Goal: Transaction & Acquisition: Purchase product/service

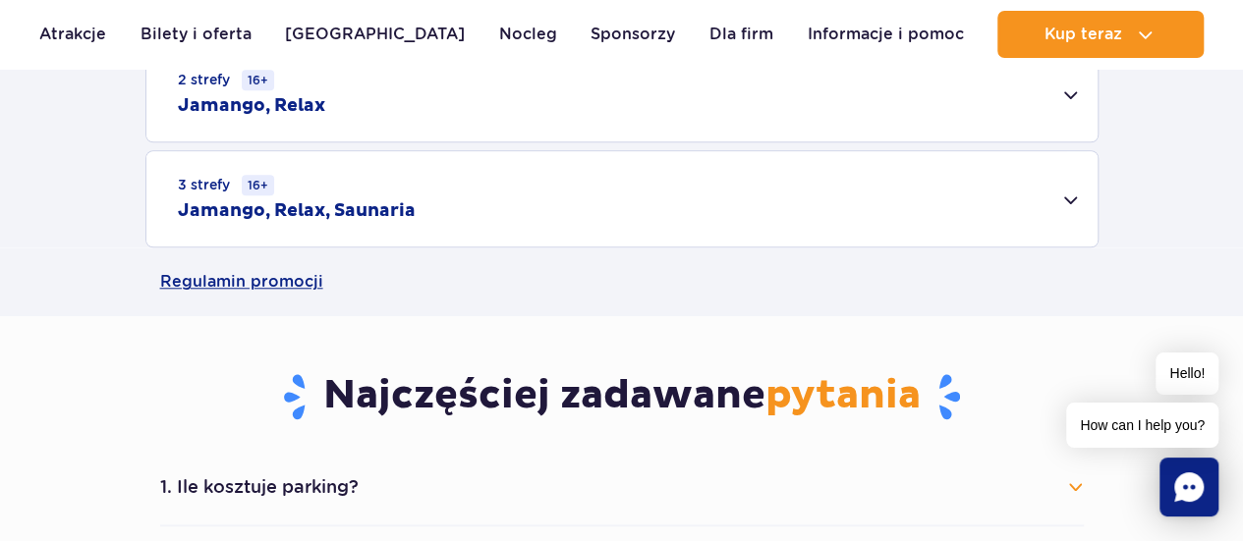
scroll to position [1081, 0]
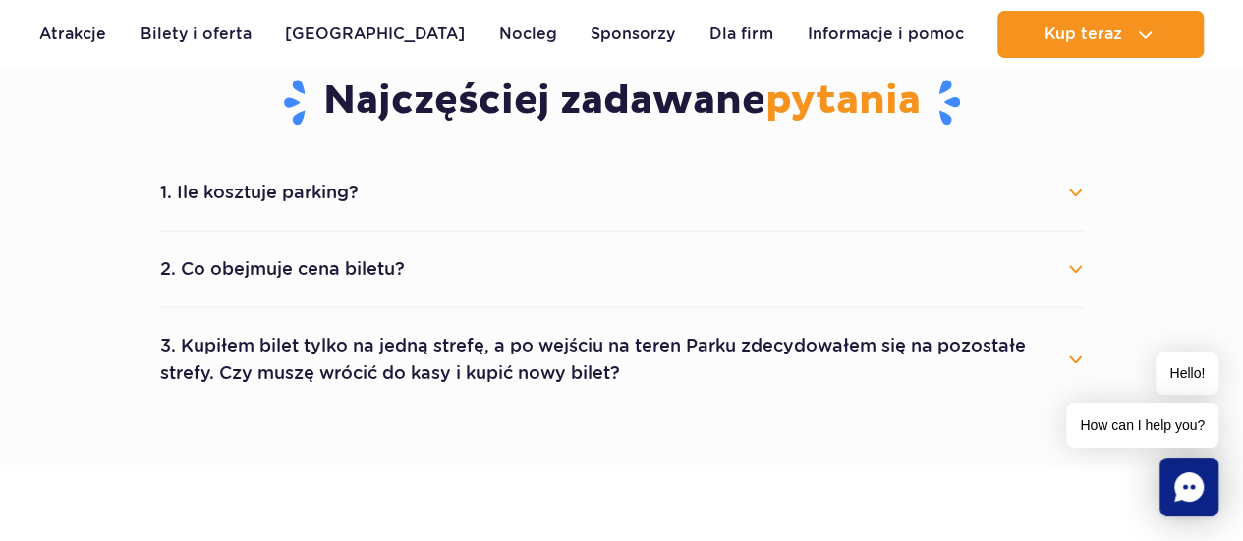
click at [347, 237] on li "2. Co obejmuje cena biletu? Cena biletu obejmuje wejście do wybranych stref par…" at bounding box center [621, 270] width 923 height 77
click at [356, 256] on button "2. Co obejmuje cena biletu?" at bounding box center [621, 269] width 923 height 43
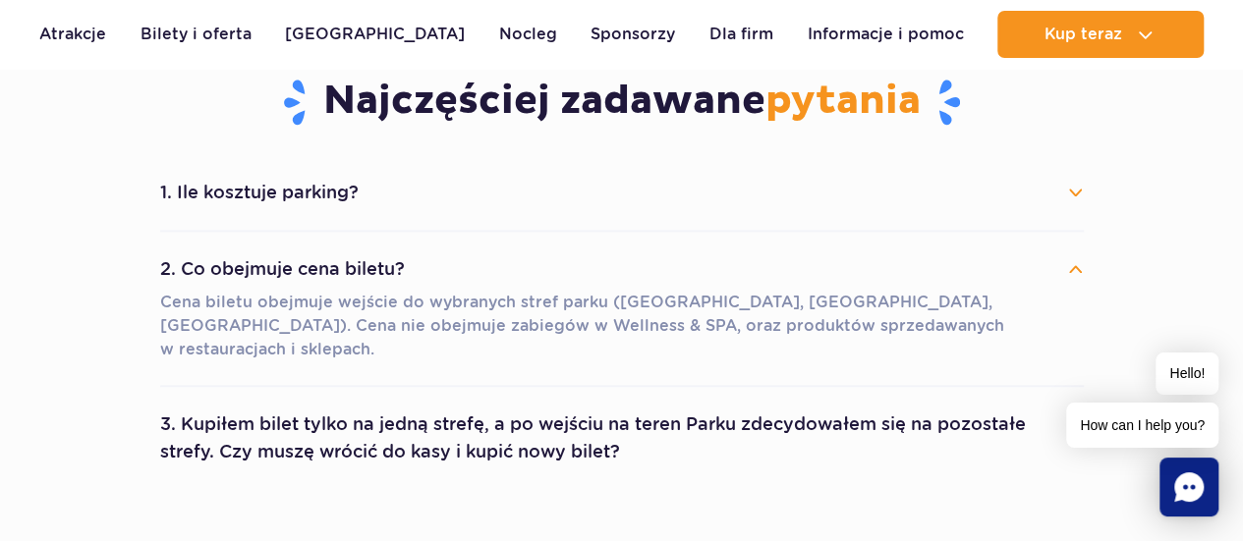
click at [356, 256] on button "2. Co obejmuje cena biletu?" at bounding box center [621, 269] width 923 height 43
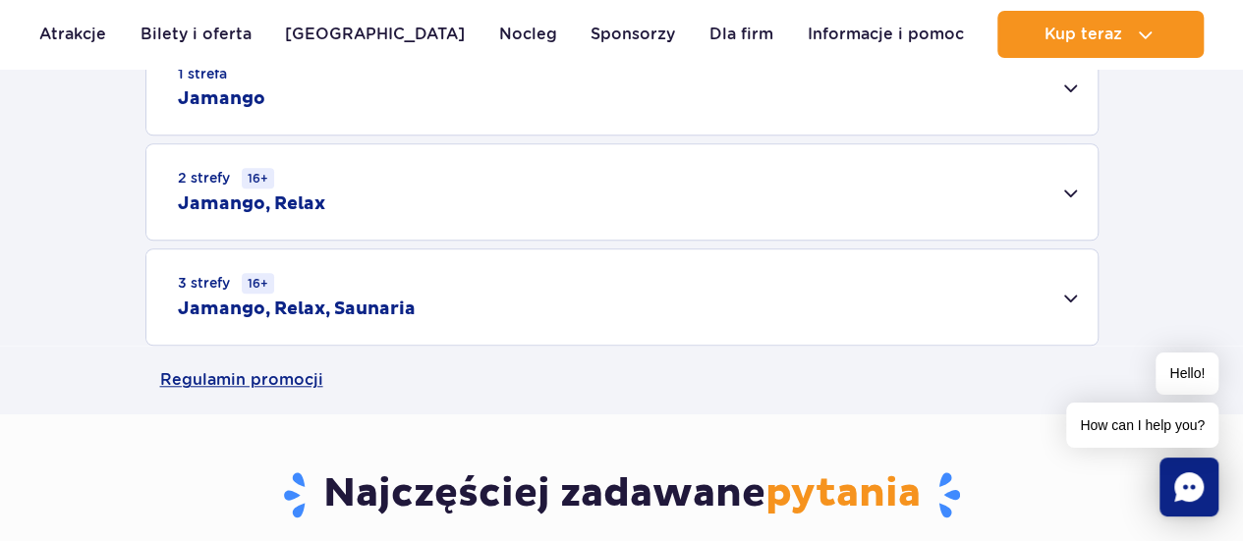
scroll to position [0, 0]
click at [1065, 294] on div "3 strefy 16+ Jamango, Relax, Saunaria" at bounding box center [621, 297] width 951 height 95
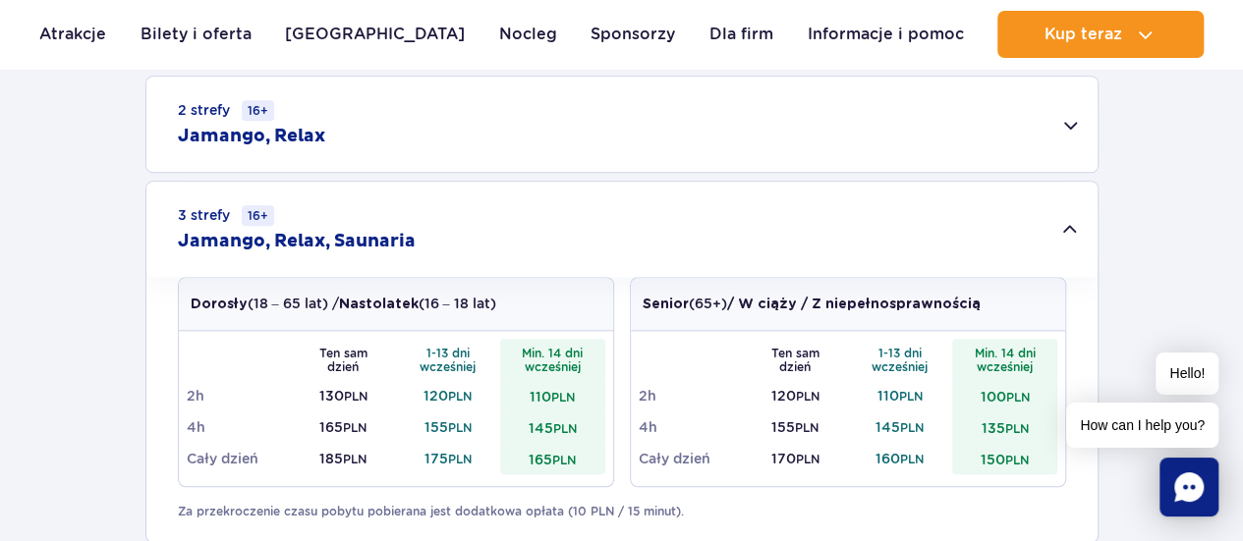
scroll to position [786, 0]
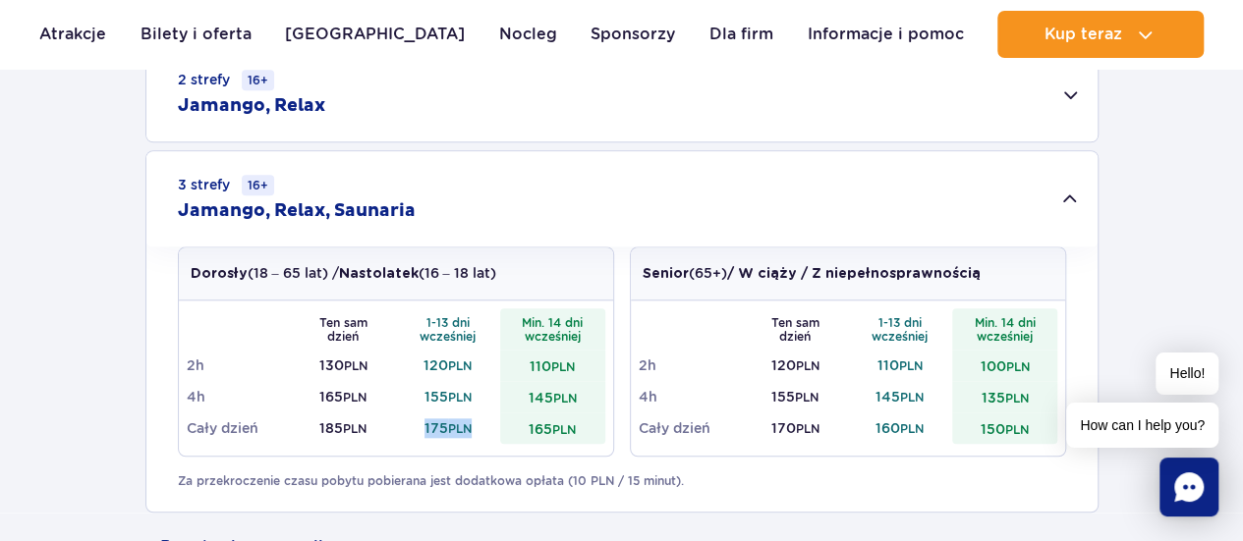
drag, startPoint x: 415, startPoint y: 423, endPoint x: 495, endPoint y: 419, distance: 80.6
click at [495, 419] on td "175 PLN" at bounding box center [448, 428] width 105 height 31
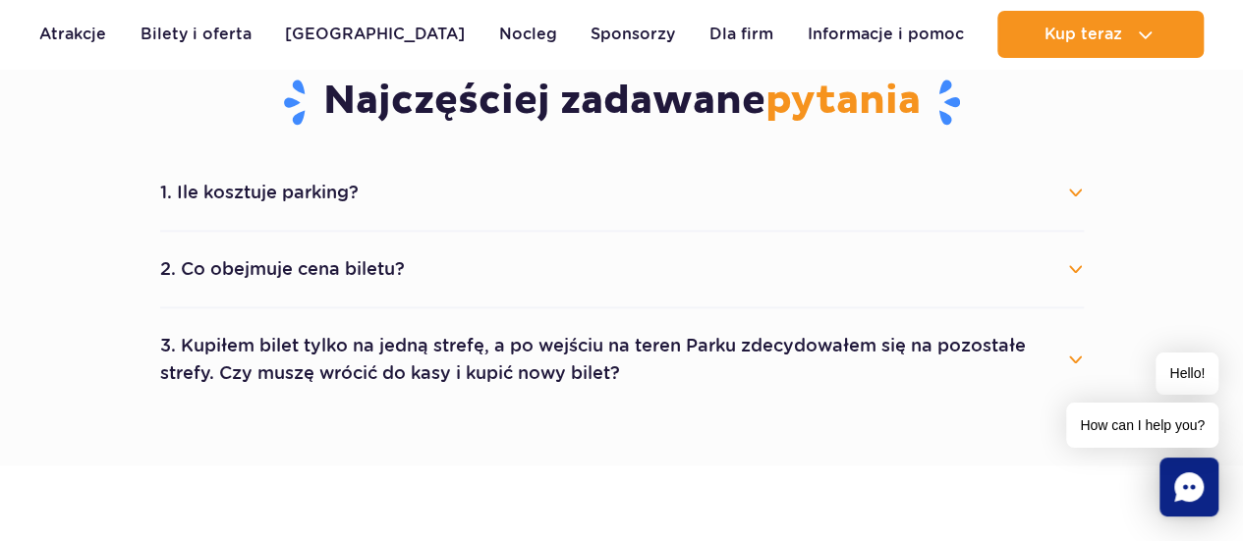
scroll to position [688, 0]
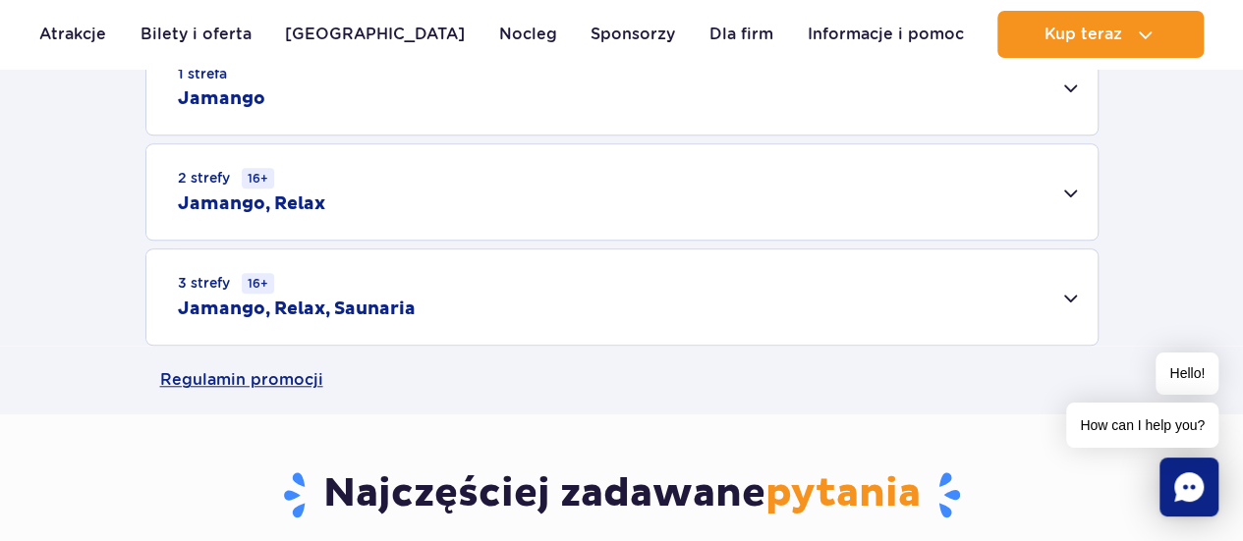
click at [508, 282] on div "3 strefy 16+ Jamango, Relax, Saunaria" at bounding box center [621, 297] width 951 height 95
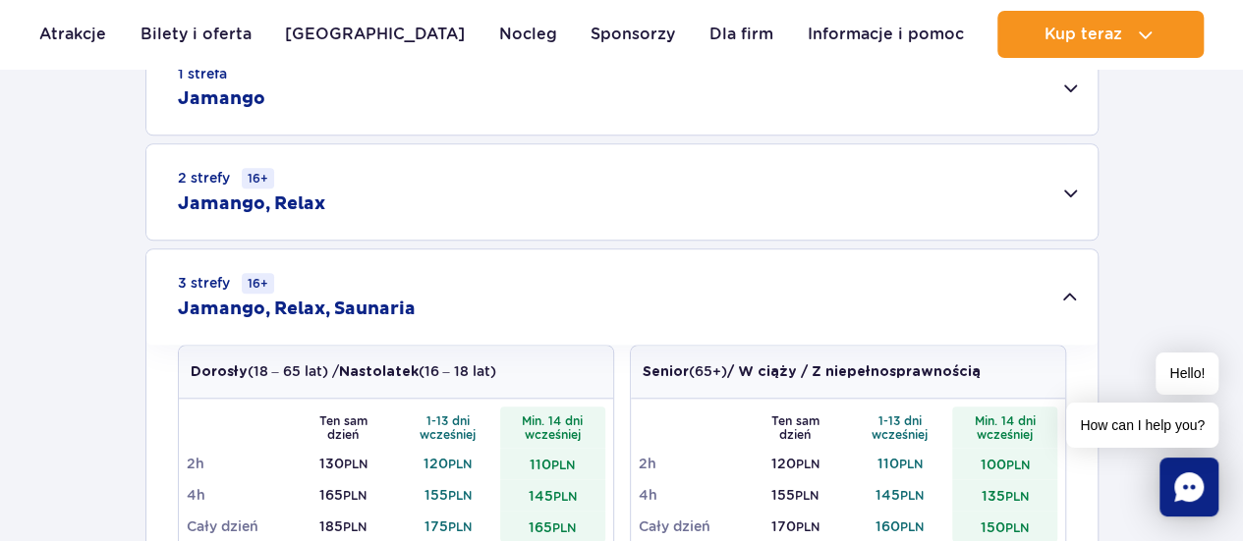
click at [508, 282] on div "3 strefy 16+ Jamango, Relax, Saunaria" at bounding box center [621, 297] width 951 height 95
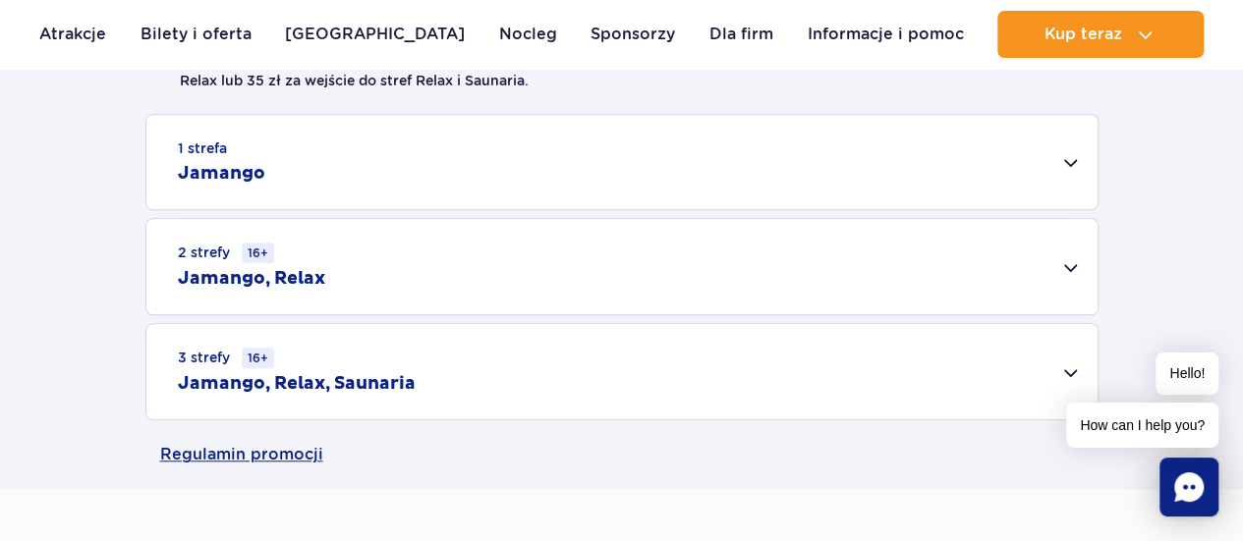
scroll to position [491, 0]
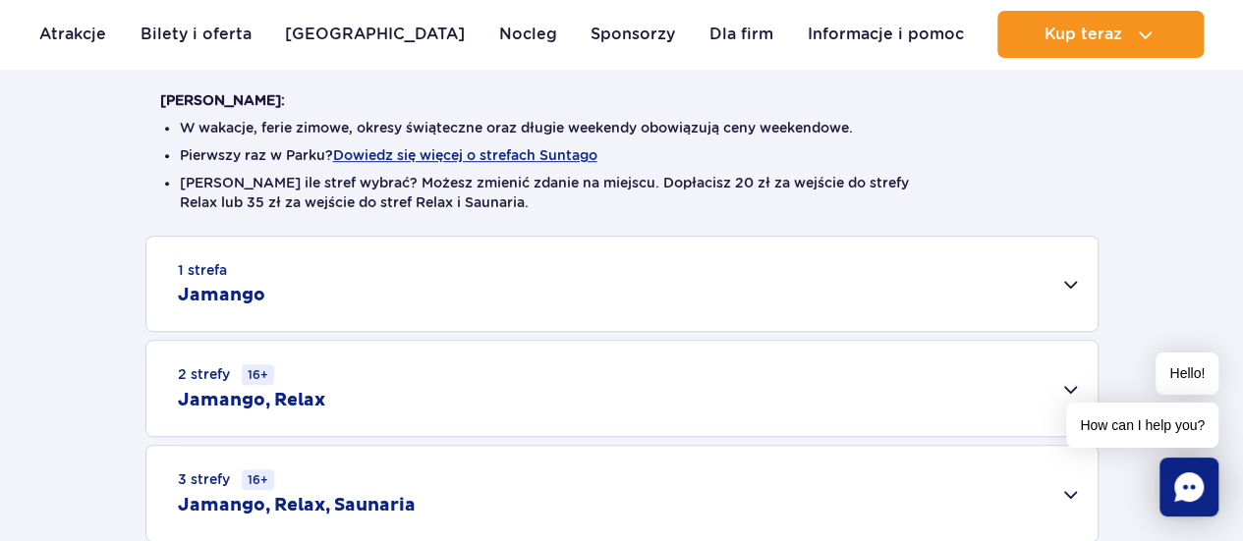
click at [409, 277] on div "1 strefa Jamango" at bounding box center [621, 284] width 951 height 94
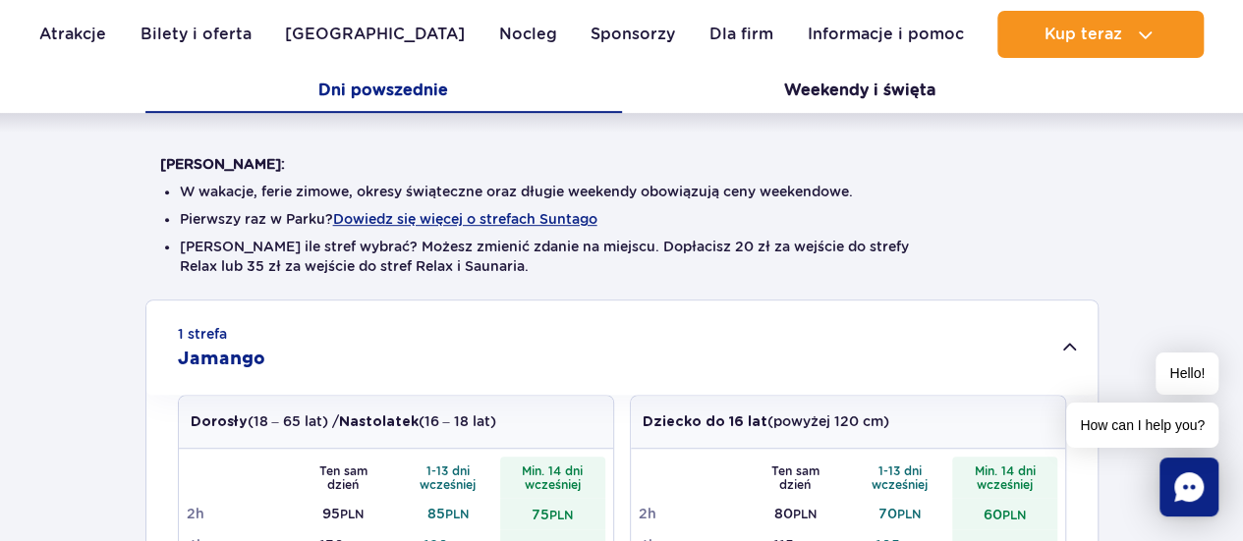
scroll to position [688, 0]
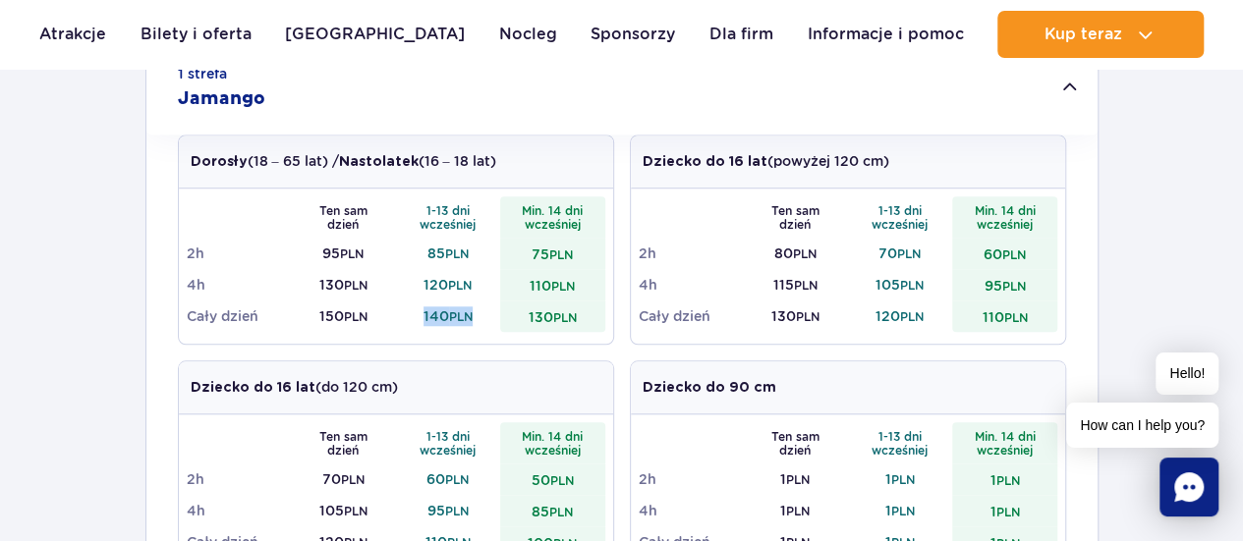
drag, startPoint x: 422, startPoint y: 312, endPoint x: 475, endPoint y: 309, distance: 53.1
click at [475, 309] on td "140 PLN" at bounding box center [448, 316] width 105 height 31
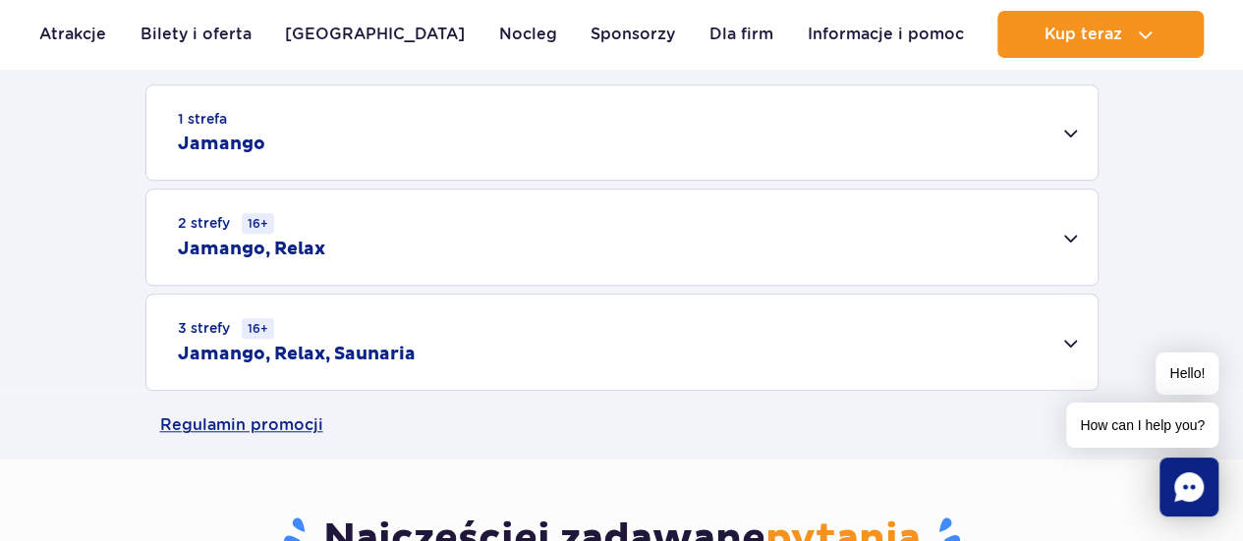
scroll to position [295, 0]
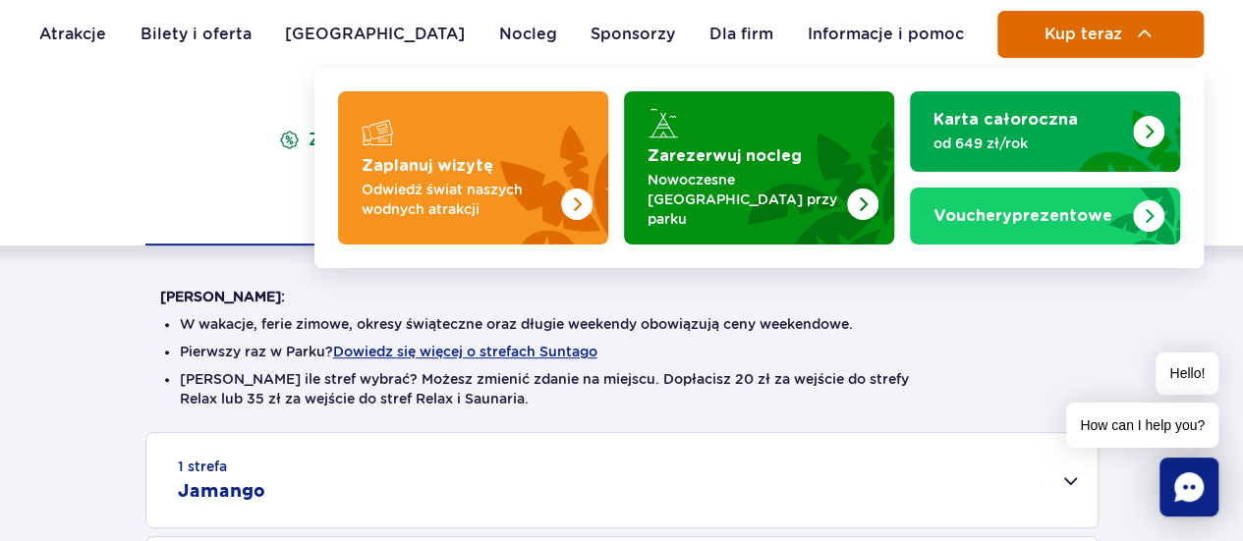
click at [1116, 36] on span "Kup teraz" at bounding box center [1082, 35] width 78 height 18
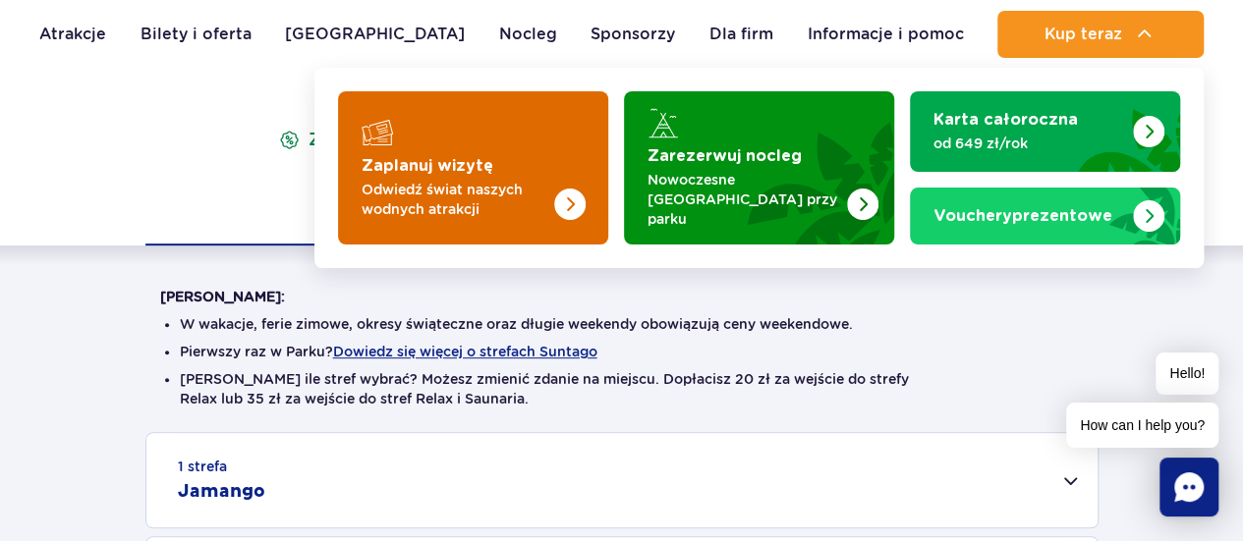
click at [499, 172] on img "Zaplanuj wizytę" at bounding box center [530, 167] width 156 height 153
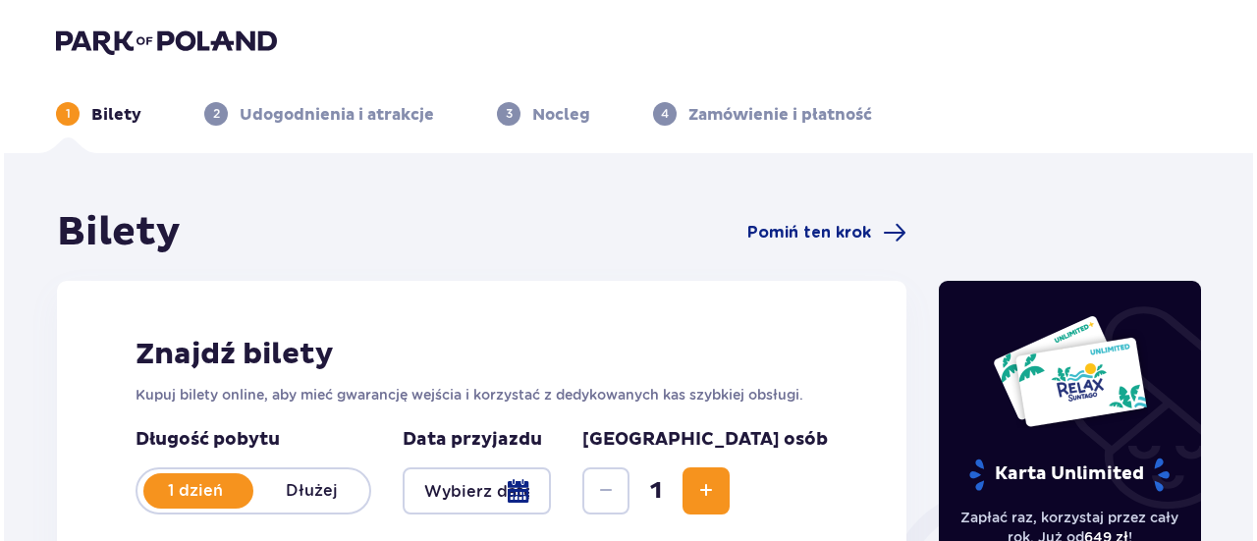
scroll to position [393, 0]
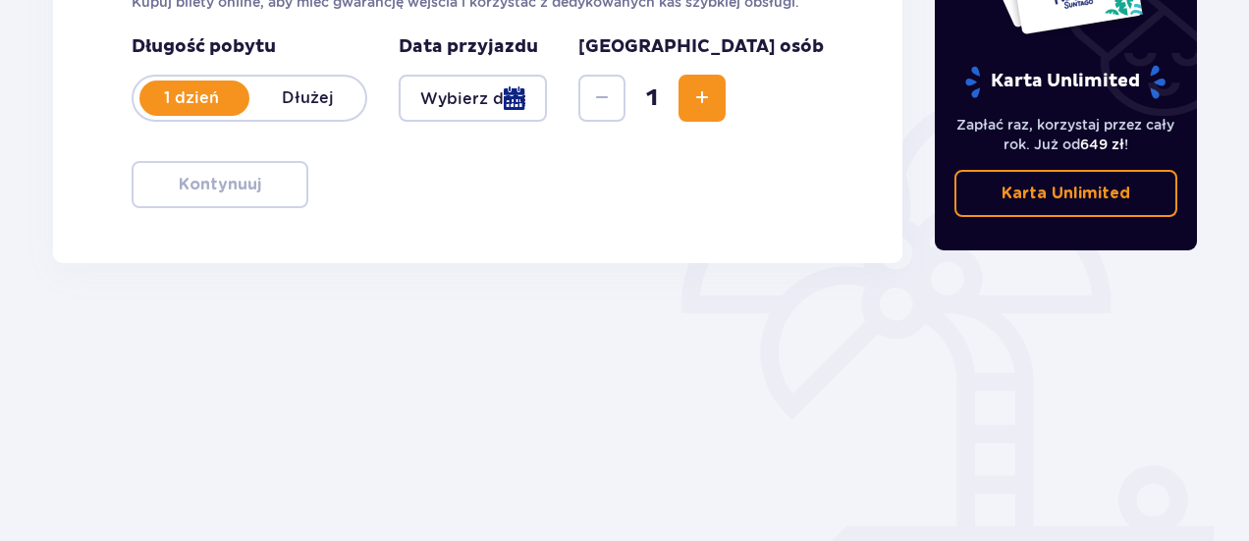
click at [547, 105] on div at bounding box center [473, 98] width 148 height 47
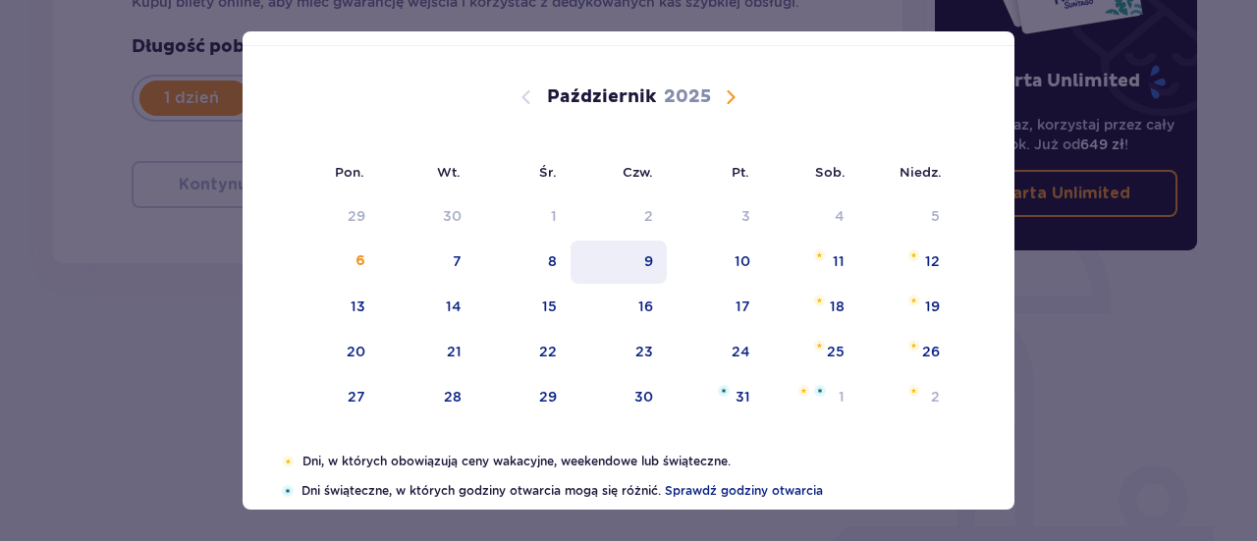
click at [644, 263] on div "9" at bounding box center [648, 261] width 9 height 20
type input "[DATE]"
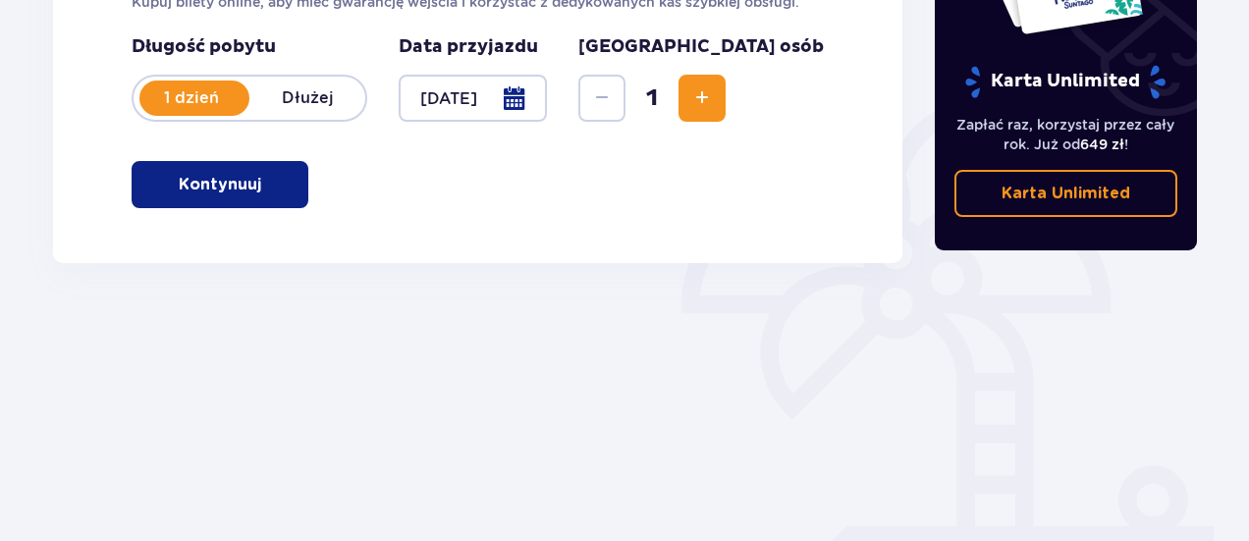
scroll to position [295, 0]
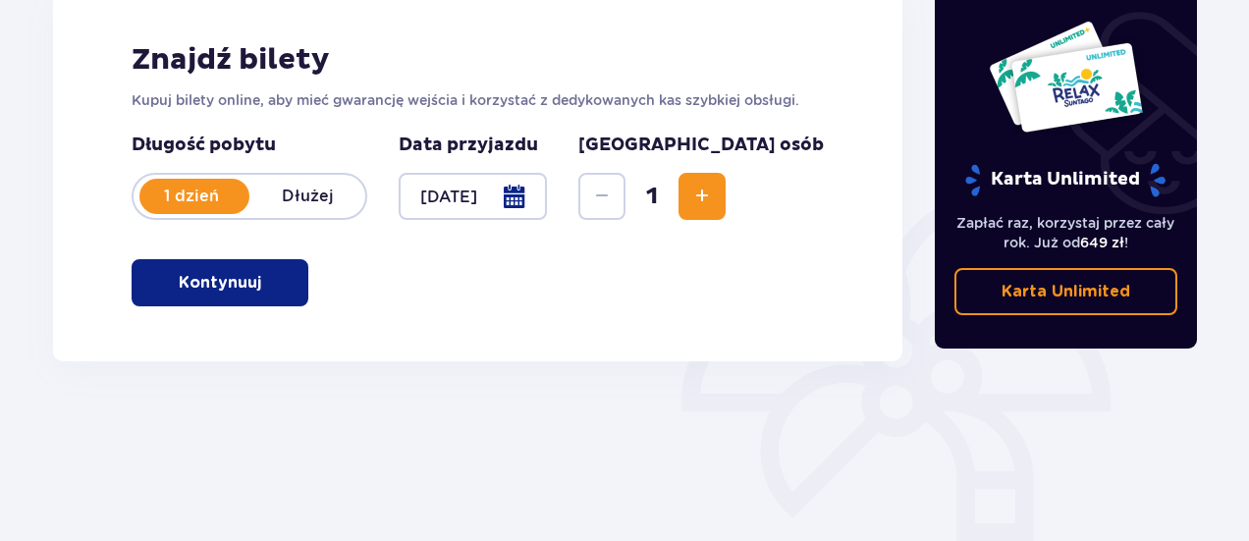
click at [714, 193] on span "Zwiększ" at bounding box center [703, 197] width 24 height 24
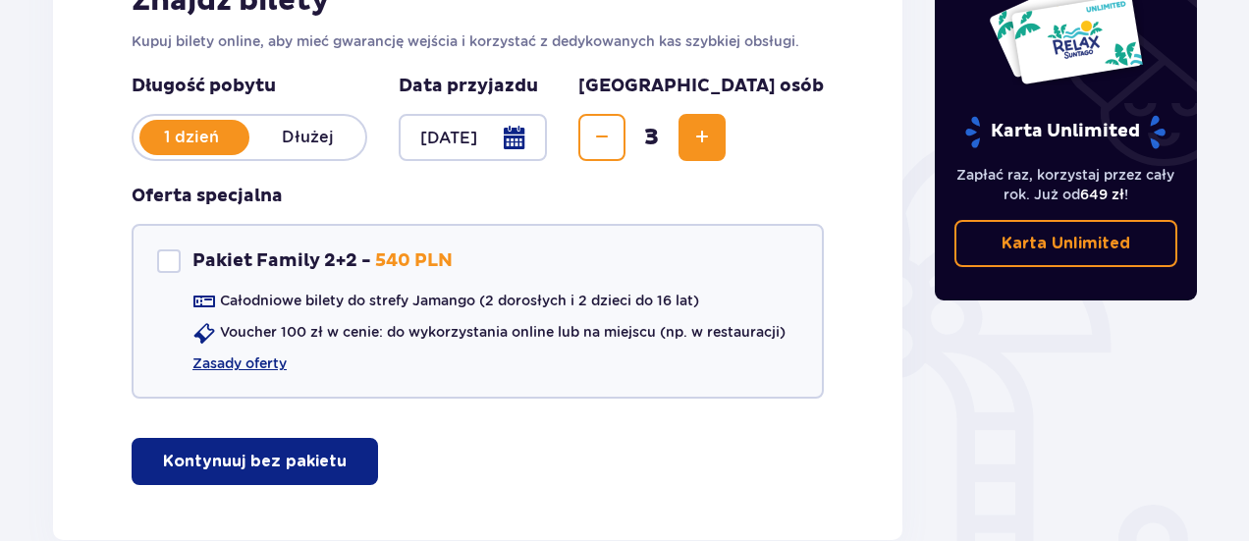
scroll to position [393, 0]
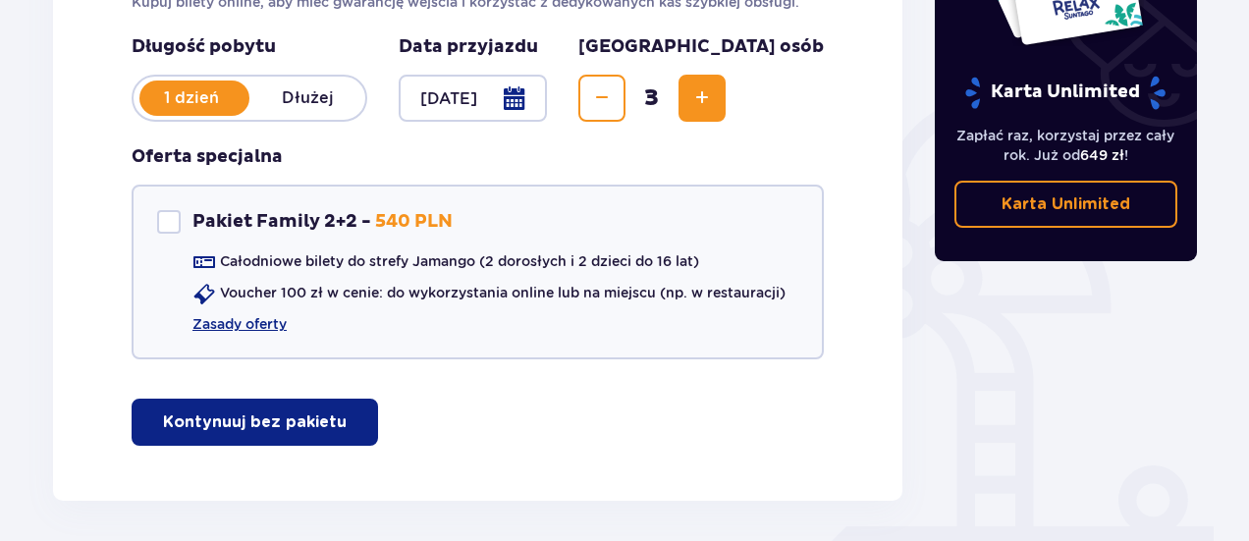
click at [206, 431] on p "Kontynuuj bez pakietu" at bounding box center [255, 423] width 184 height 22
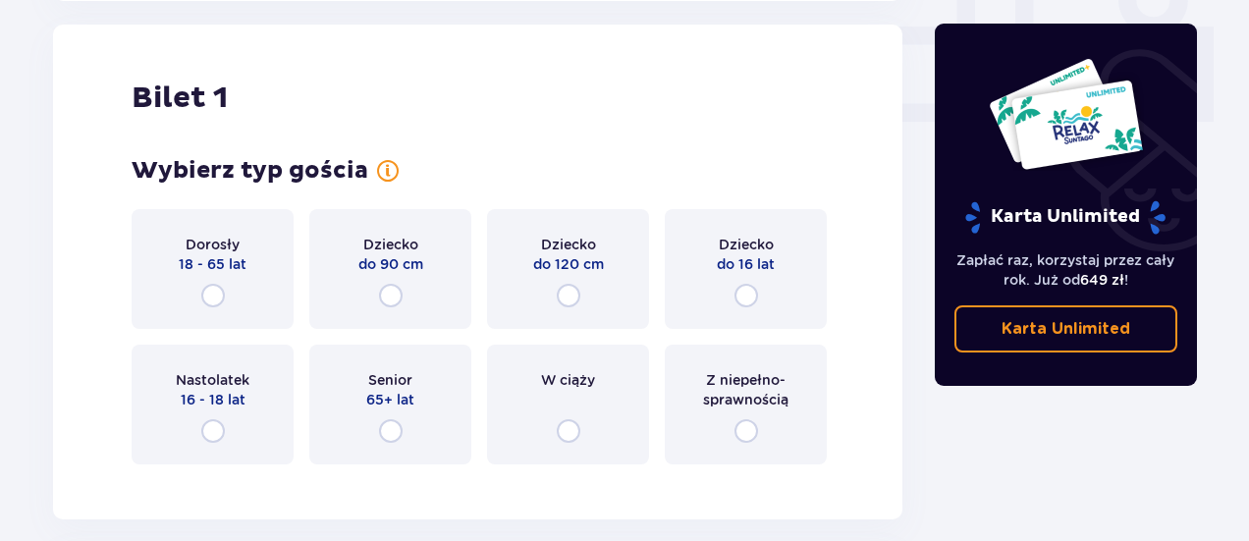
scroll to position [894, 0]
click at [221, 296] on input "radio" at bounding box center [213, 295] width 24 height 24
radio input "true"
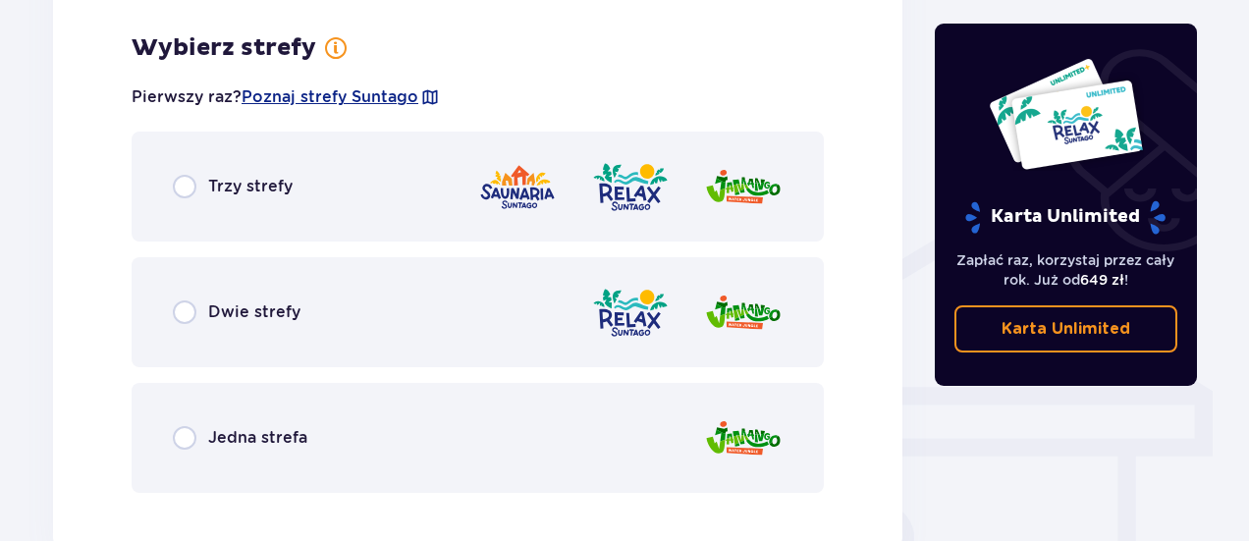
scroll to position [1373, 0]
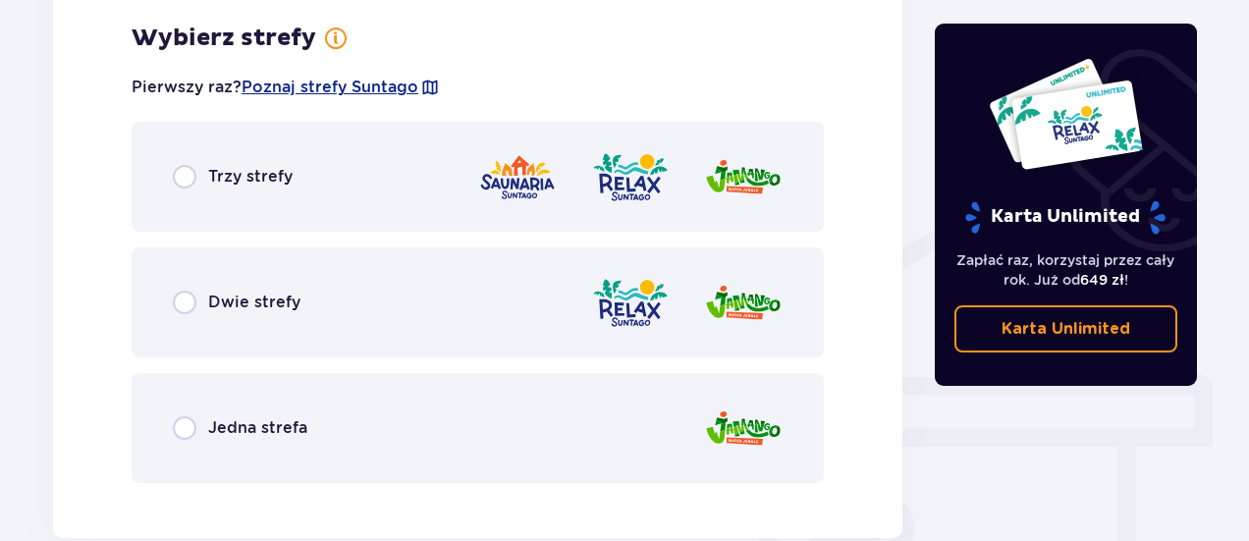
click at [188, 426] on input "radio" at bounding box center [185, 428] width 24 height 24
radio input "true"
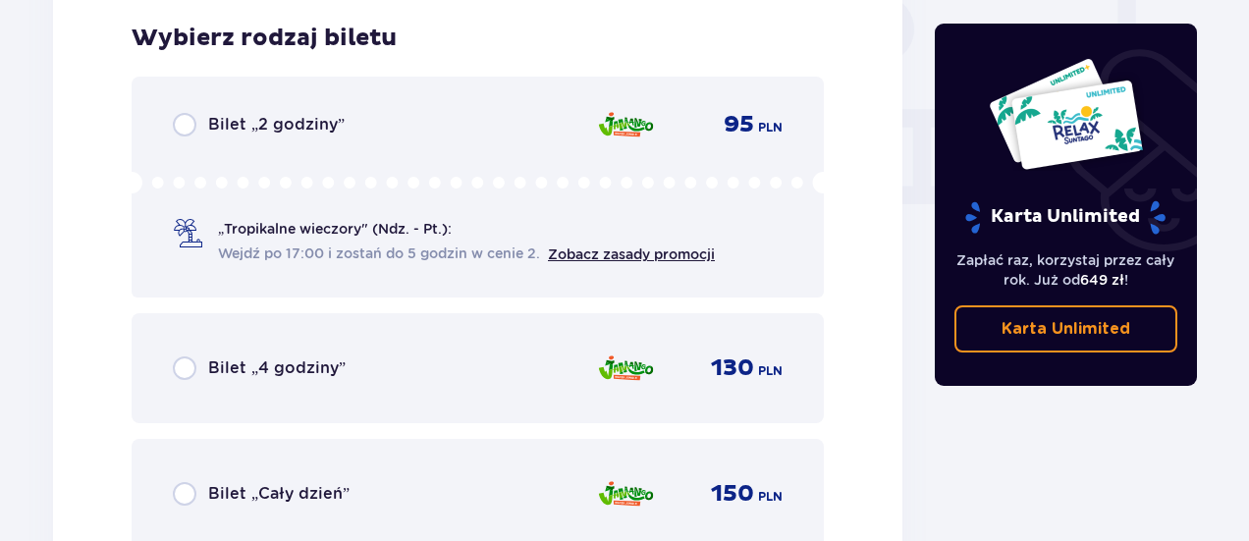
scroll to position [1970, 0]
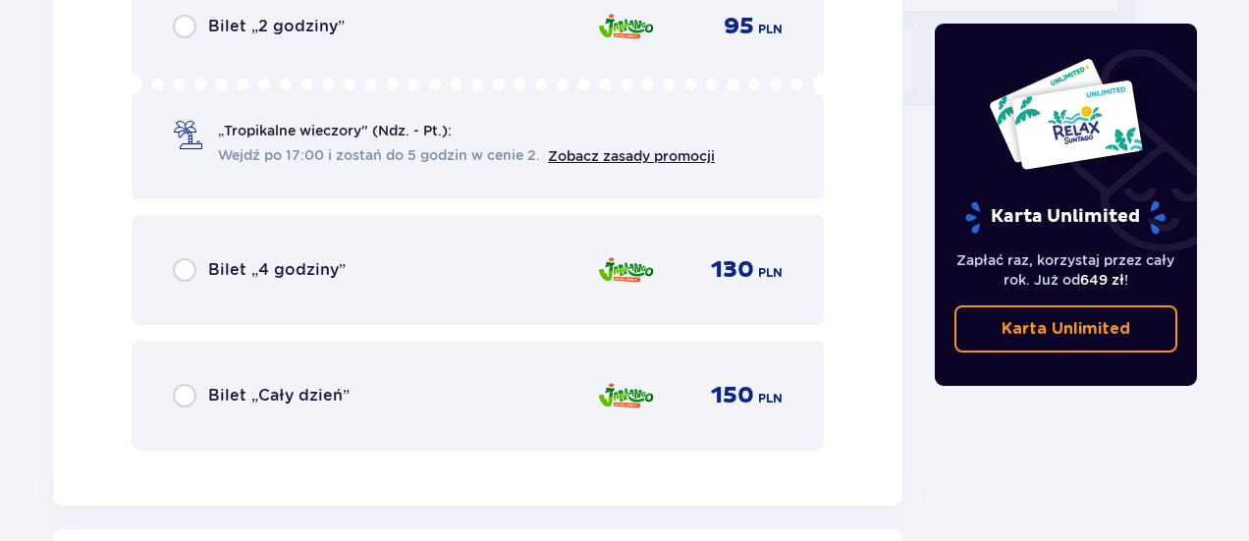
click at [314, 396] on span "Bilet „Cały dzień”" at bounding box center [278, 396] width 141 height 22
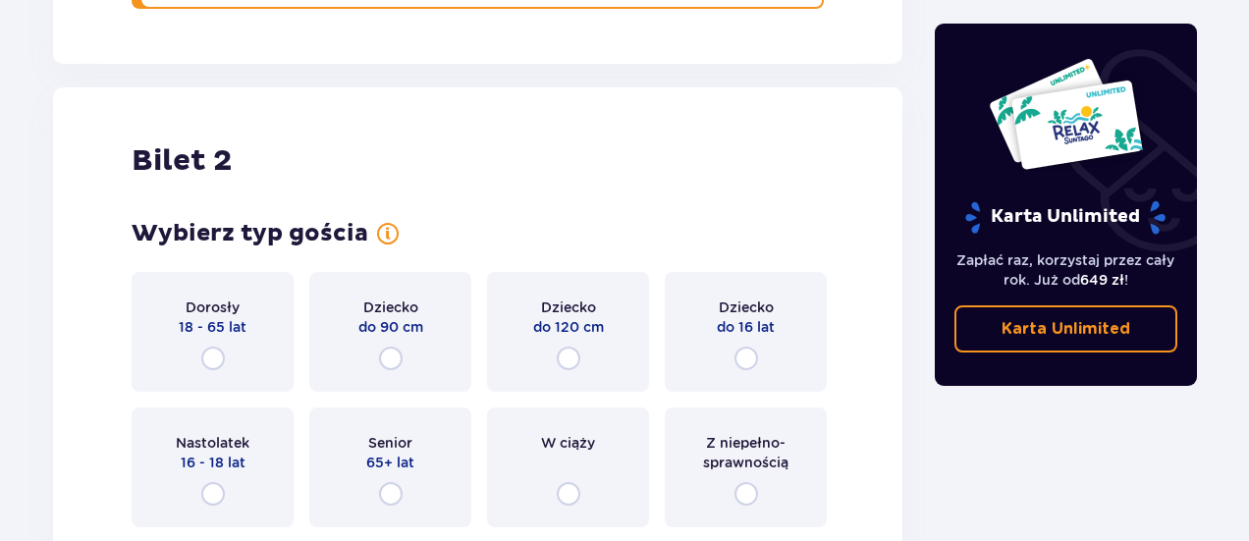
scroll to position [2476, 0]
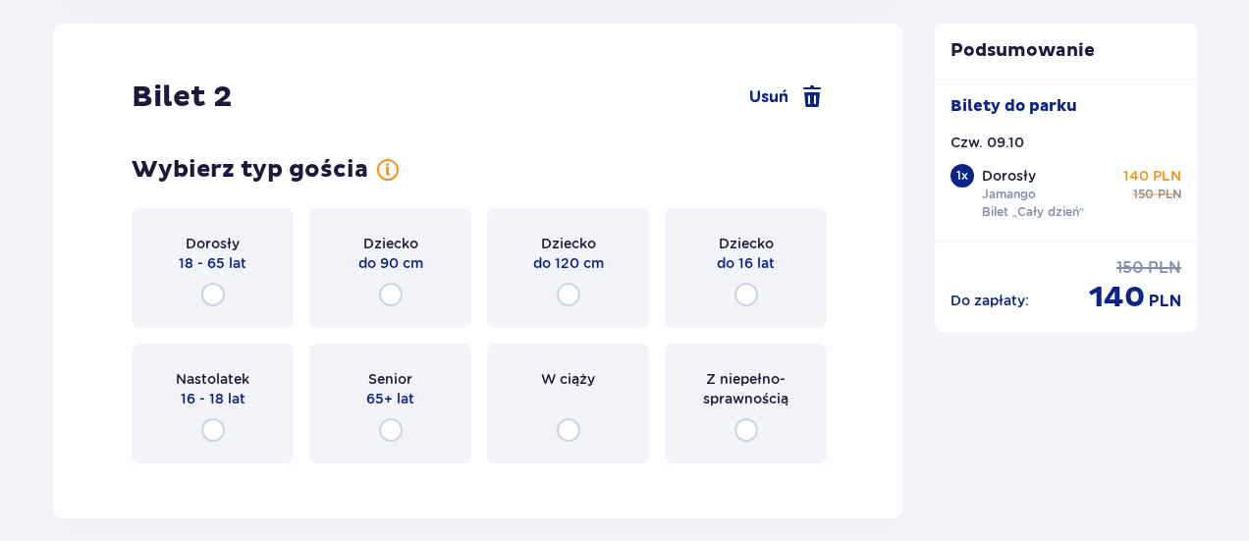
click at [208, 302] on input "radio" at bounding box center [213, 295] width 24 height 24
radio input "true"
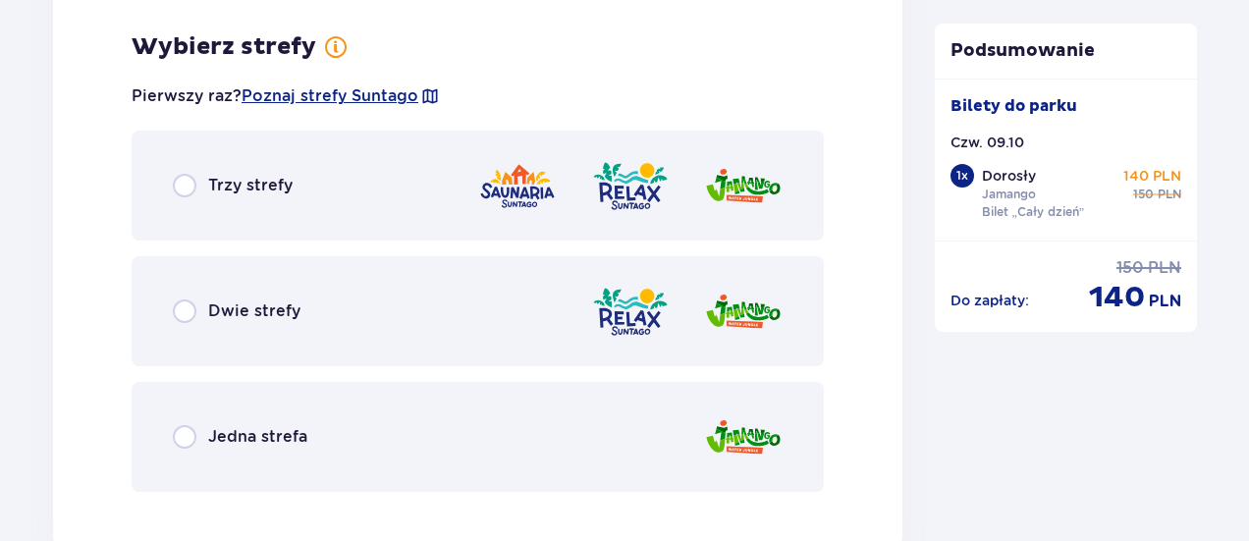
scroll to position [2956, 0]
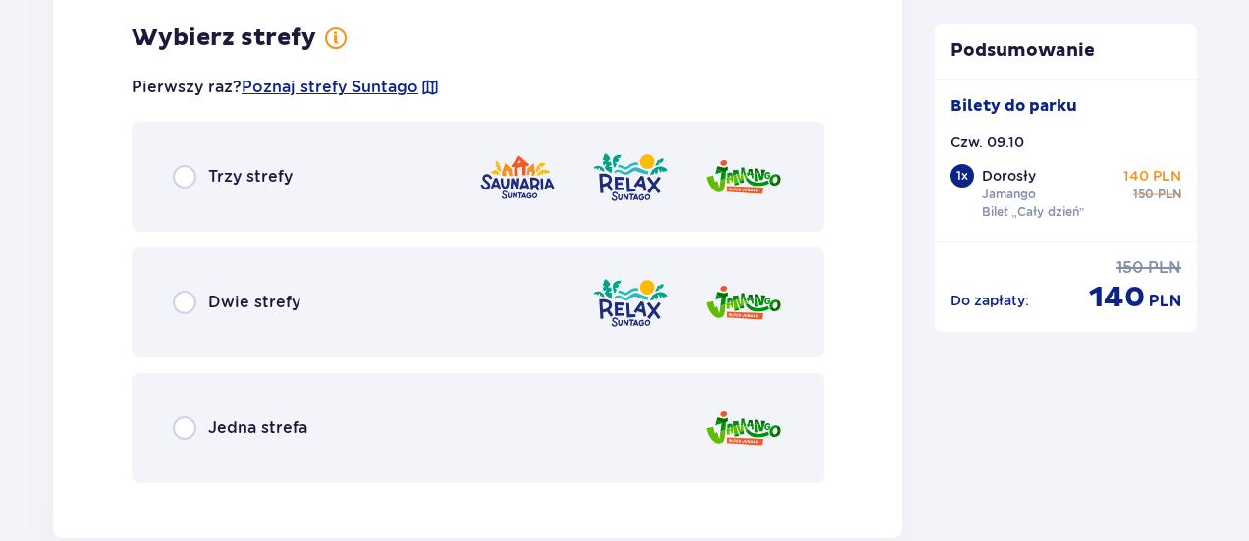
click at [418, 423] on div "Jedna strefa" at bounding box center [478, 428] width 693 height 110
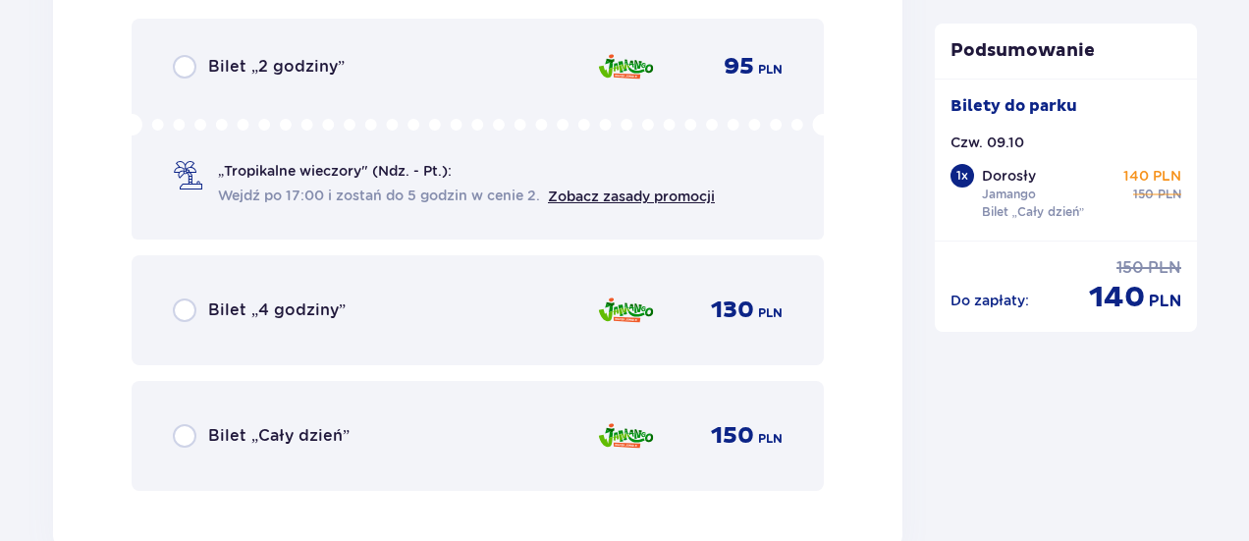
scroll to position [3553, 0]
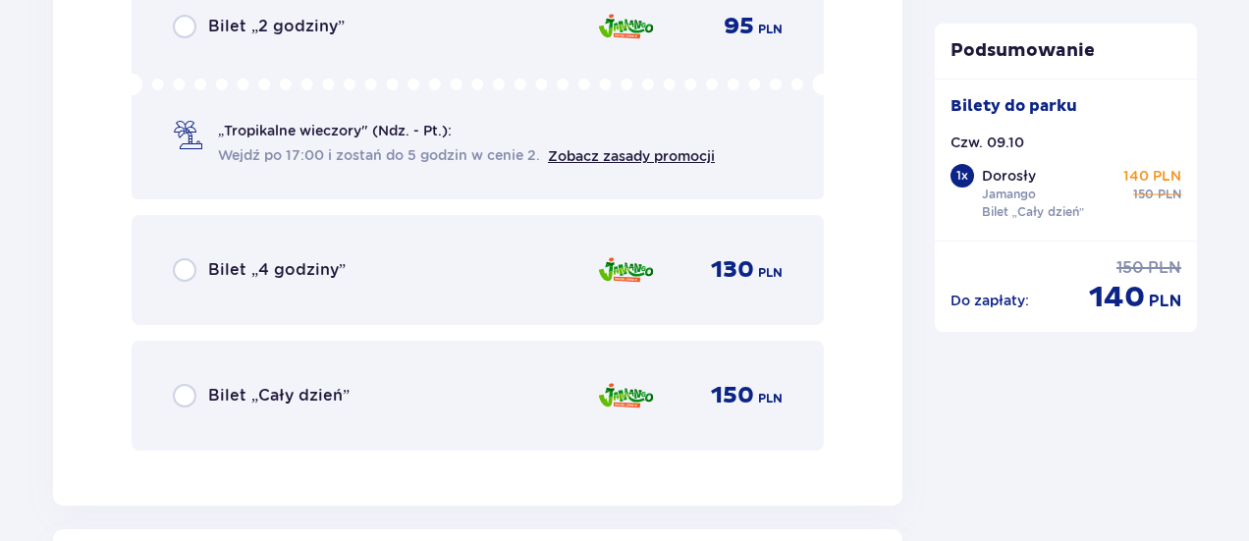
click at [470, 395] on div "Bilet „Cały dzień” 150 PLN" at bounding box center [478, 395] width 610 height 41
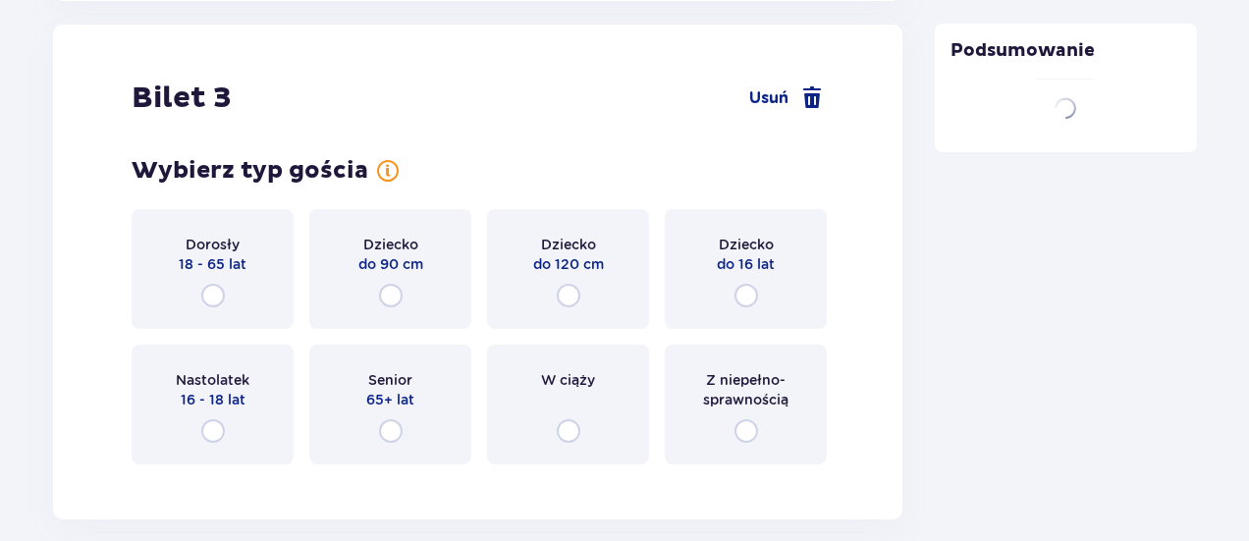
scroll to position [4059, 0]
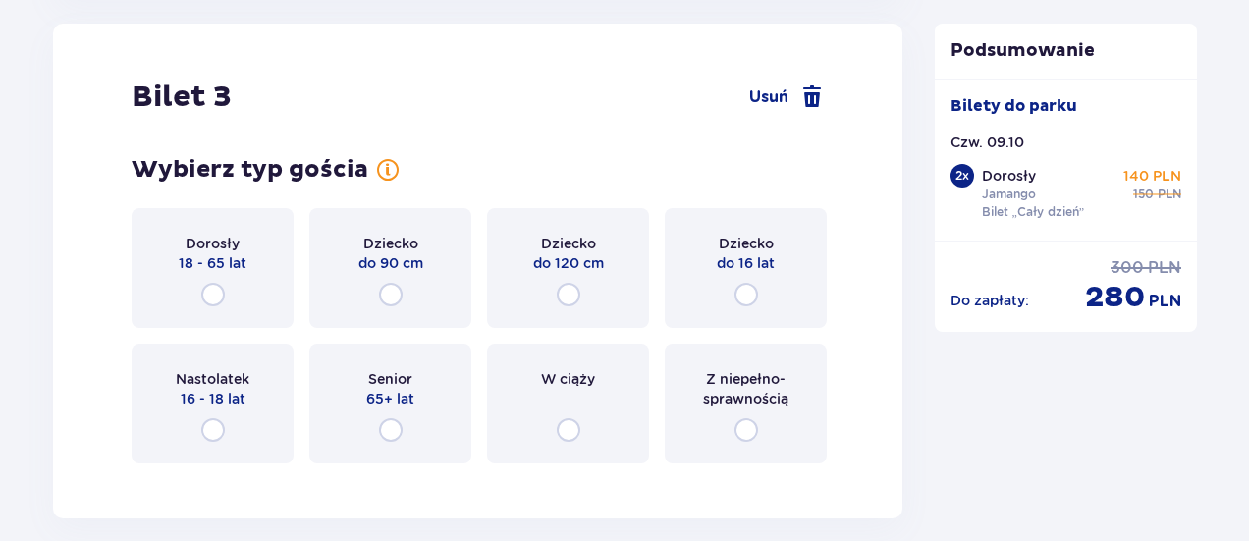
click at [565, 298] on input "radio" at bounding box center [569, 295] width 24 height 24
radio input "true"
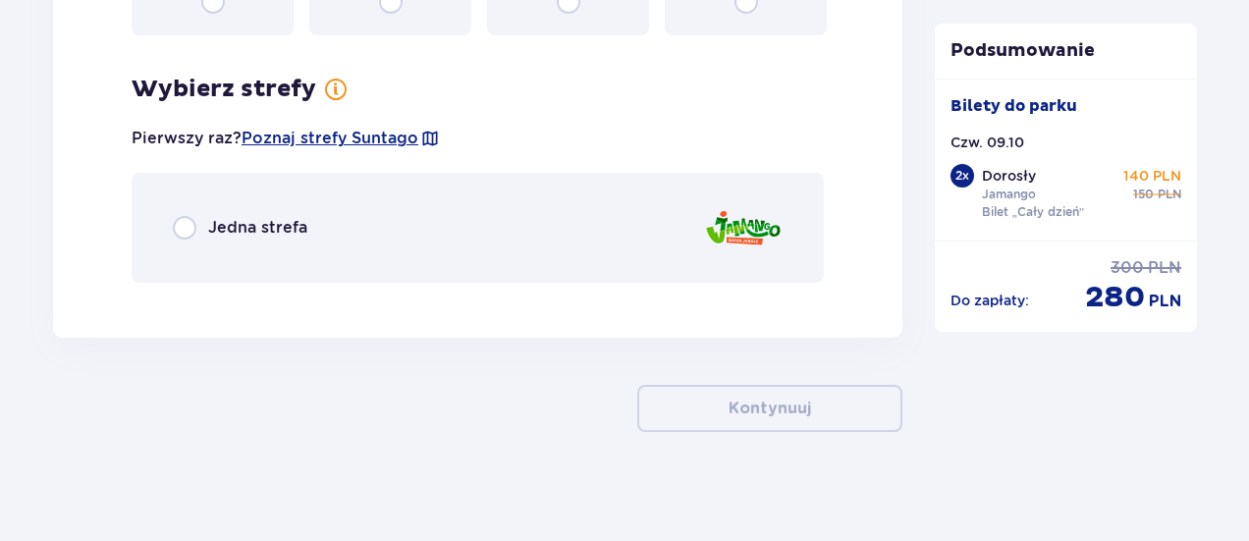
scroll to position [4495, 0]
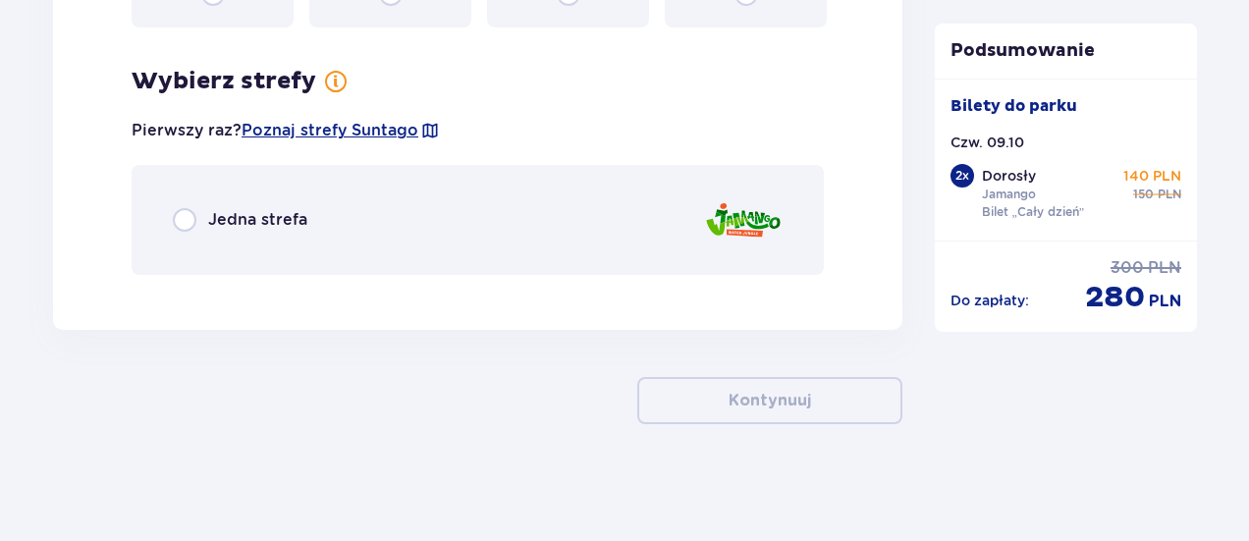
click at [471, 207] on div "Jedna strefa" at bounding box center [478, 220] width 693 height 110
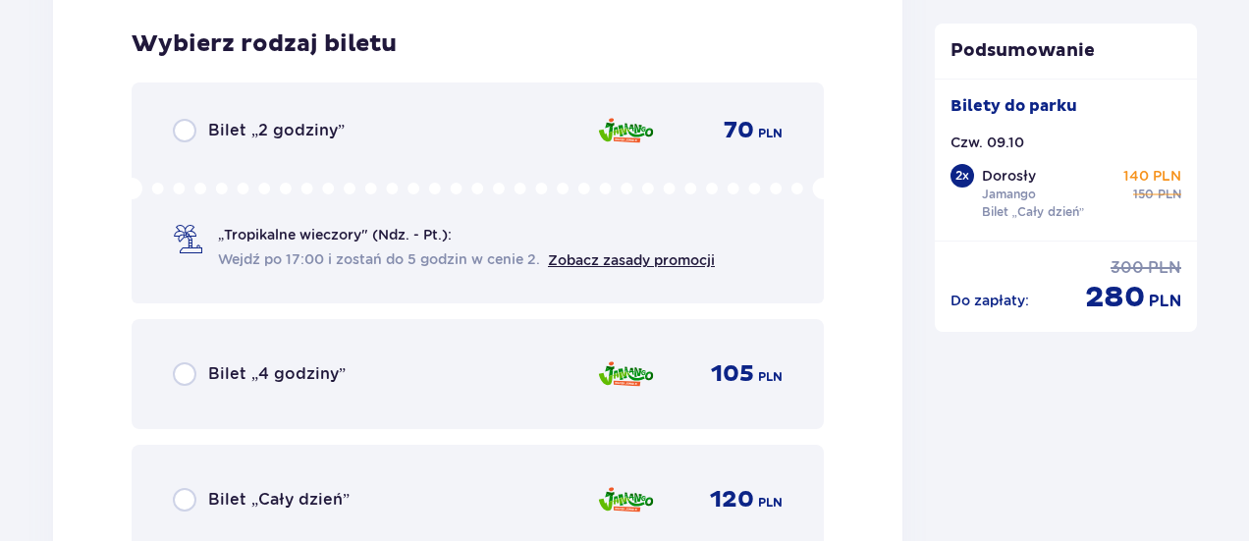
scroll to position [4786, 0]
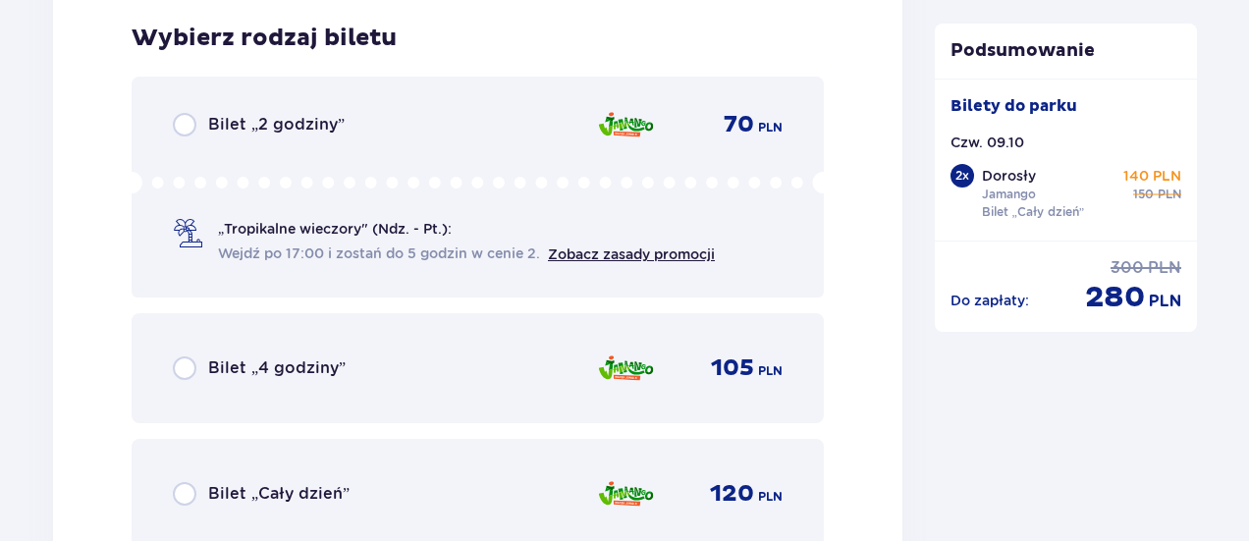
click at [442, 494] on div "Bilet „Cały dzień” 120 PLN" at bounding box center [478, 493] width 610 height 41
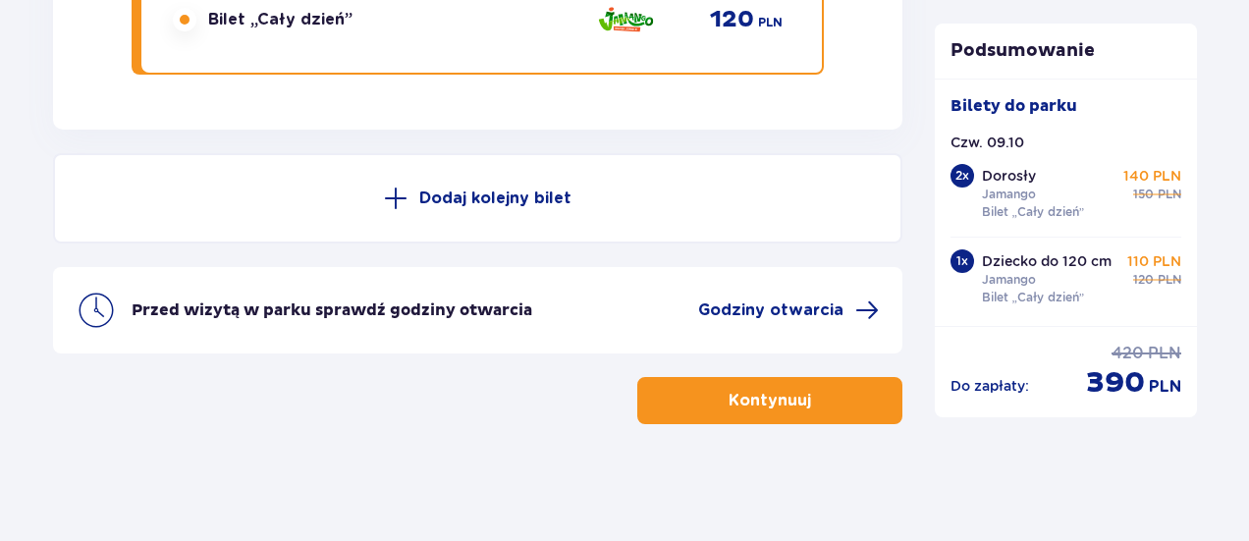
scroll to position [5261, 0]
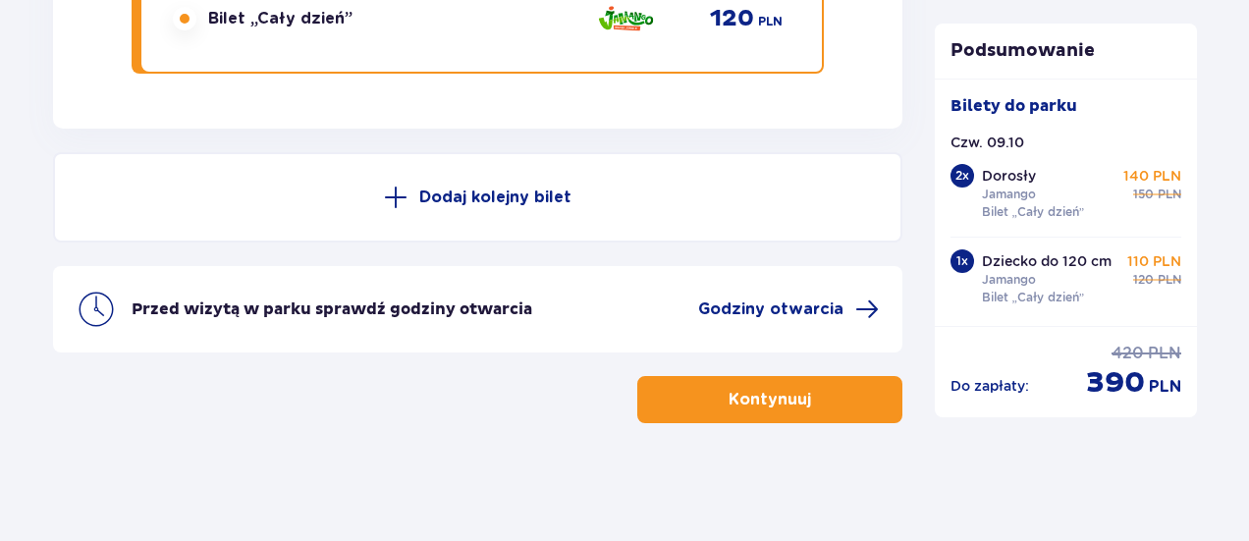
click at [481, 414] on div "Kontynuuj" at bounding box center [478, 399] width 850 height 47
click at [797, 402] on button "Kontynuuj" at bounding box center [770, 399] width 265 height 47
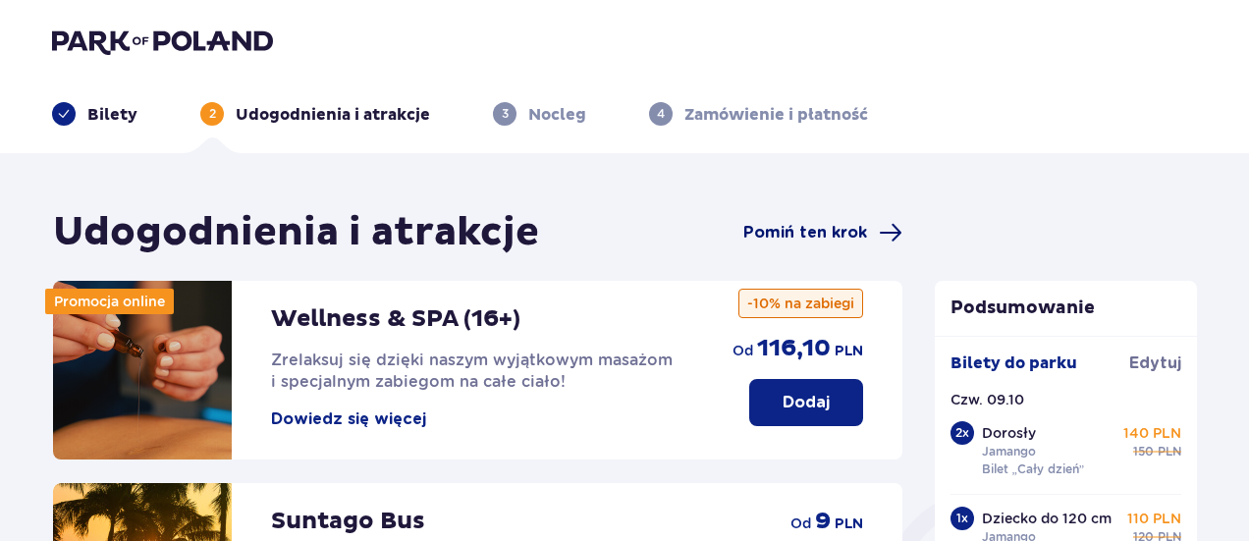
click at [837, 229] on span "Pomiń ten krok" at bounding box center [806, 233] width 124 height 22
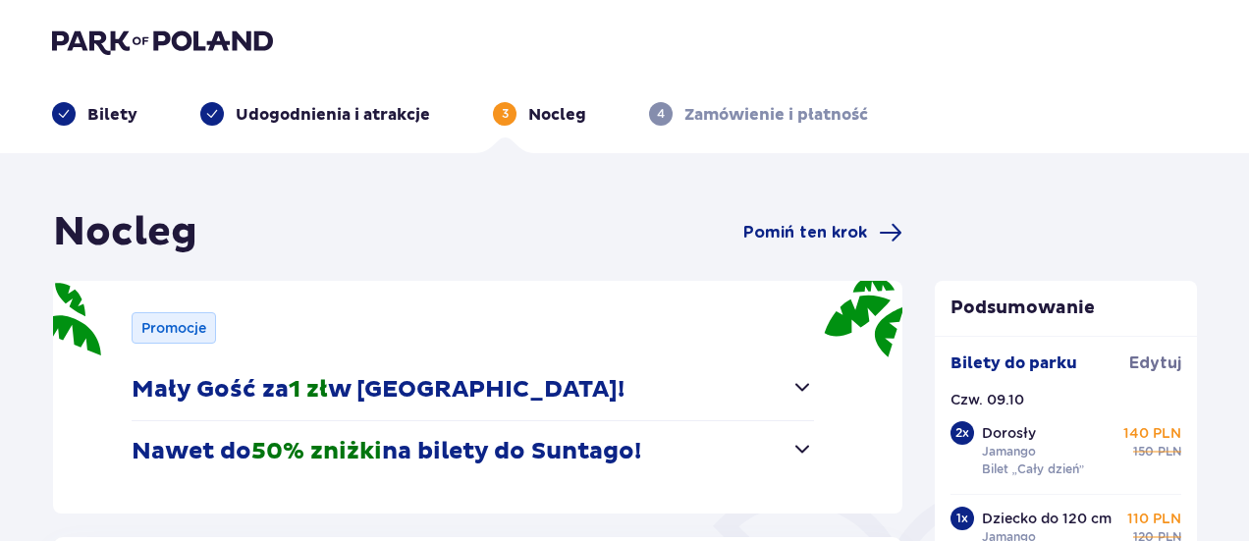
scroll to position [196, 0]
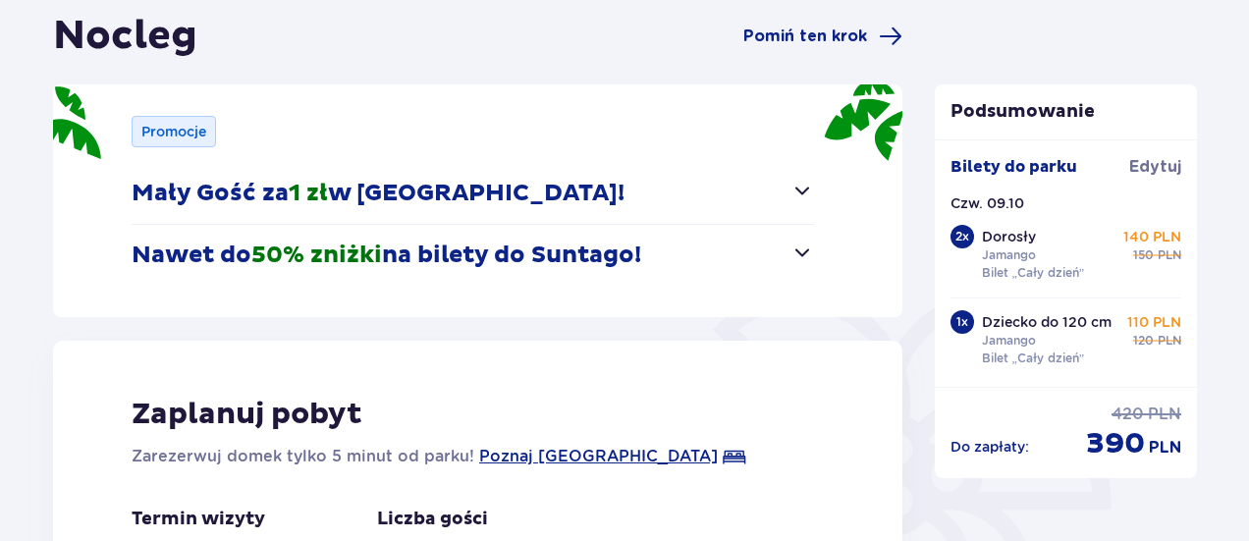
click at [800, 197] on span "button" at bounding box center [803, 191] width 24 height 24
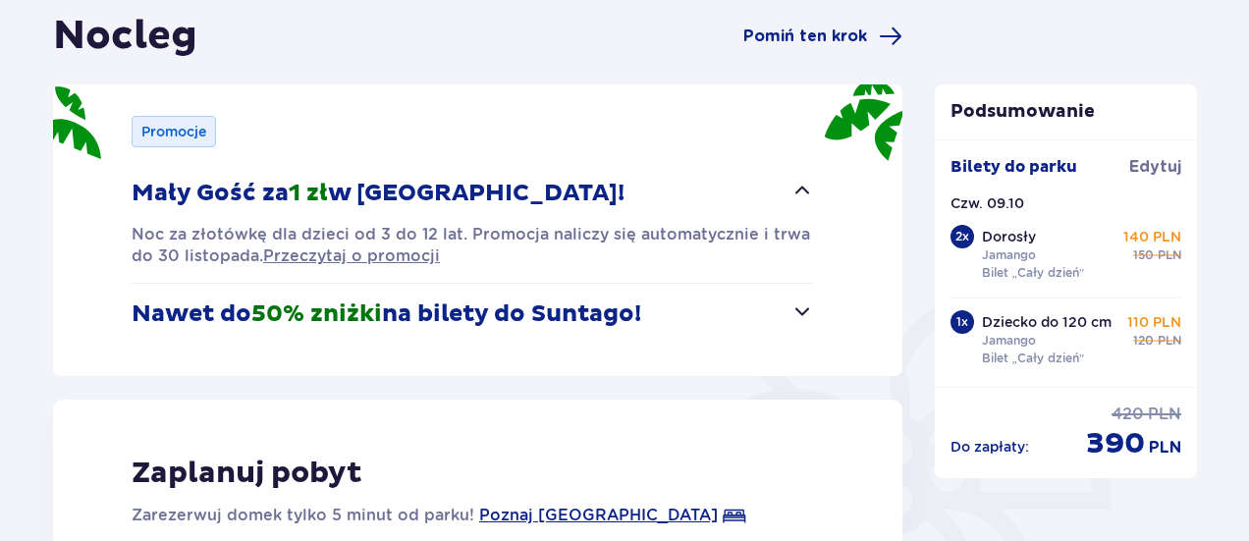
click at [799, 315] on span "button" at bounding box center [803, 312] width 24 height 24
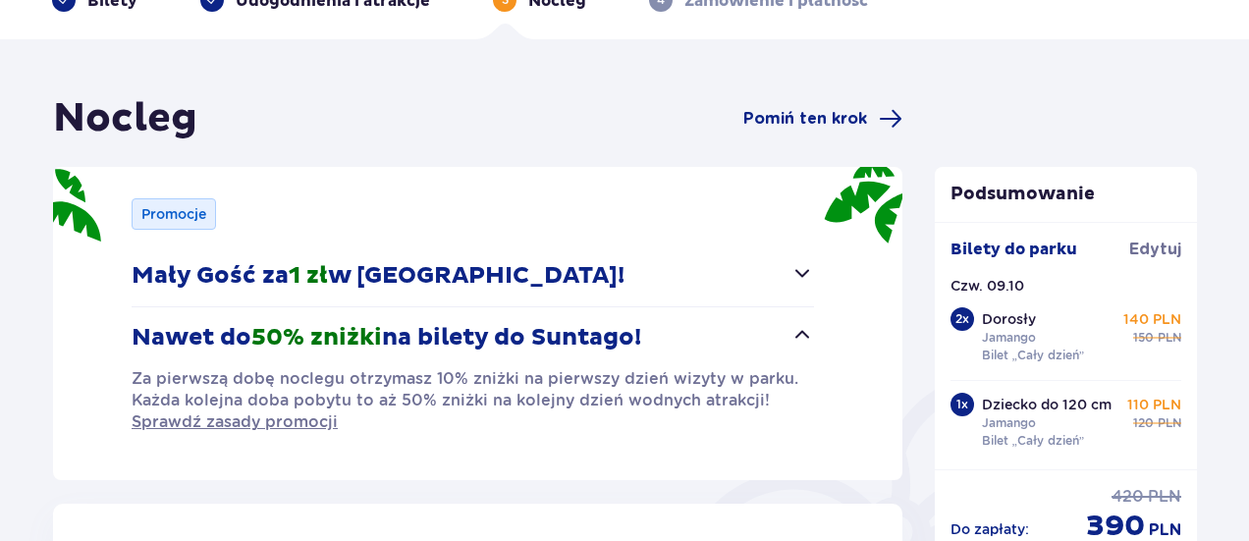
scroll to position [0, 0]
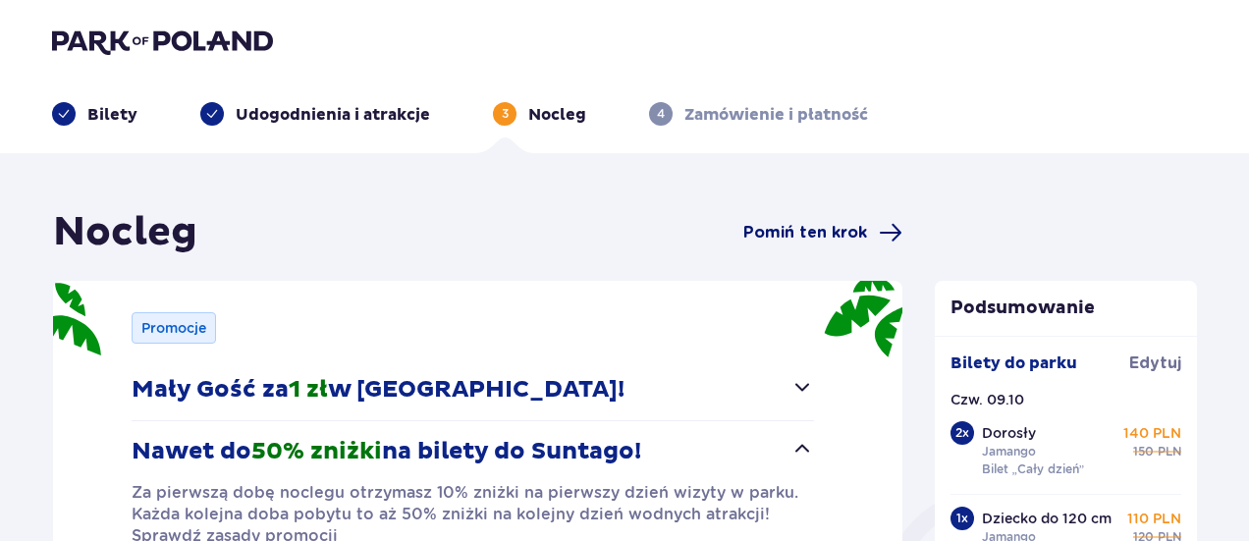
click at [822, 221] on span "Pomiń ten krok" at bounding box center [823, 233] width 159 height 24
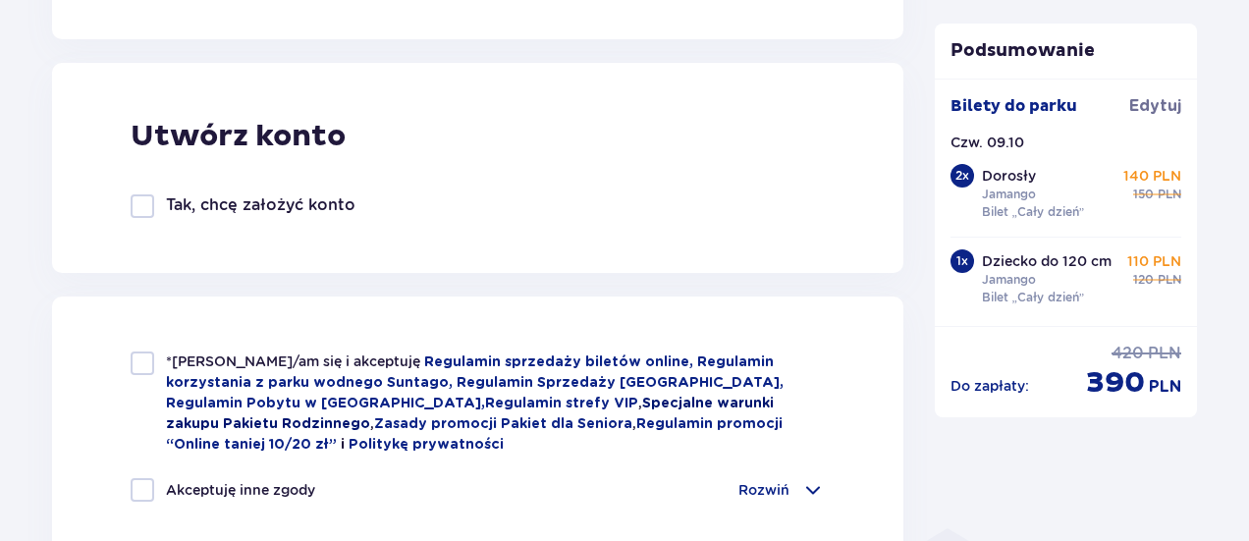
scroll to position [1179, 0]
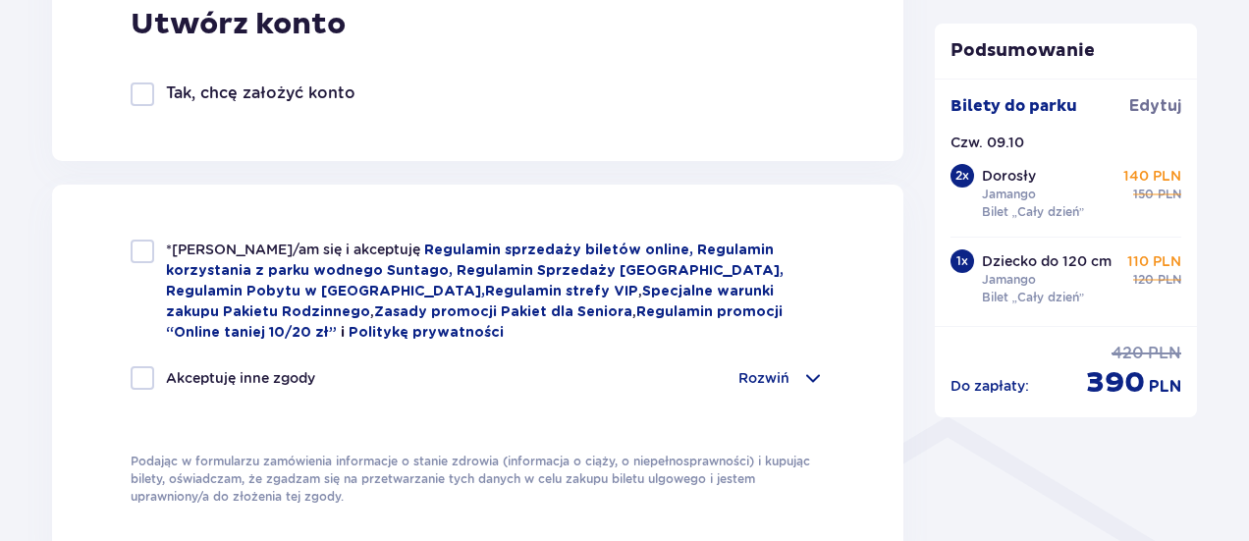
click at [137, 246] on div at bounding box center [143, 252] width 24 height 24
checkbox input "true"
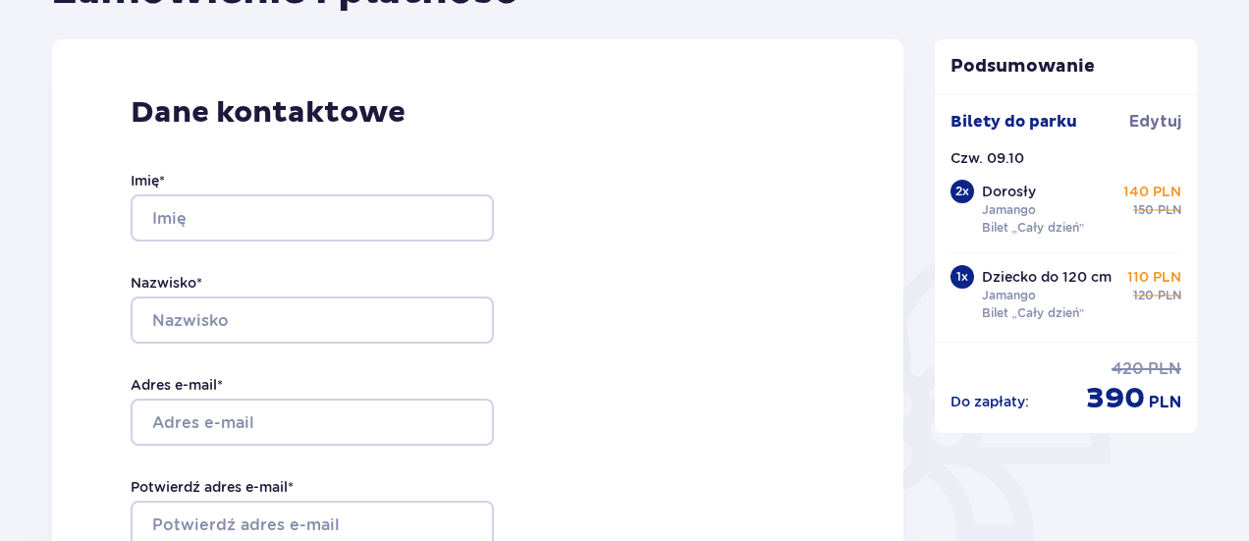
scroll to position [0, 0]
